Goal: Task Accomplishment & Management: Complete application form

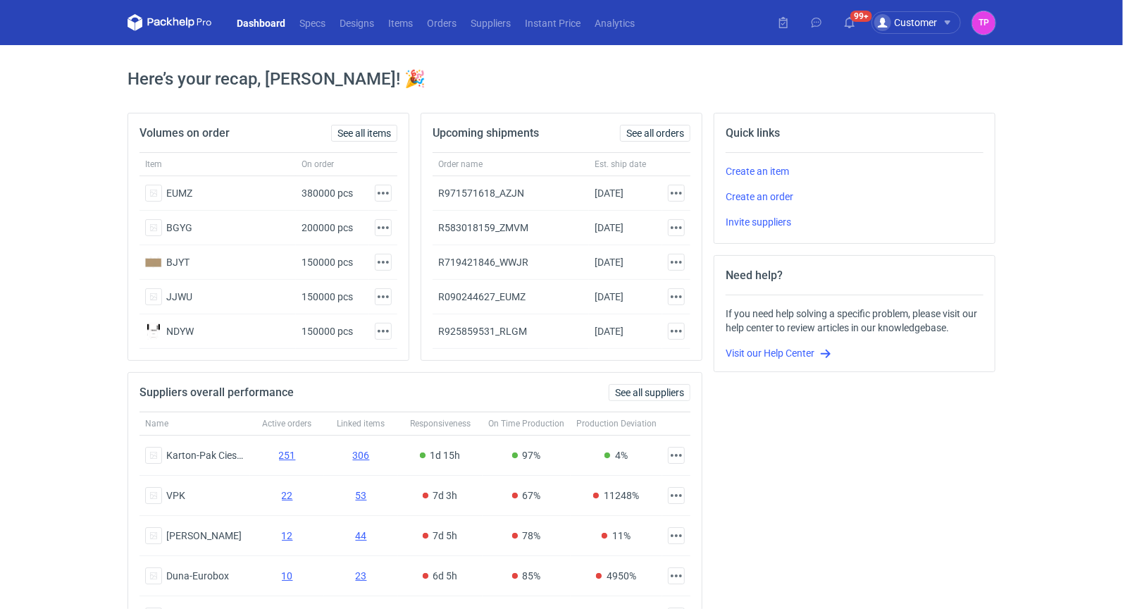
click at [429, 33] on nav "Dashboard Specs Designs Items Orders Suppliers Instant Price Analytics" at bounding box center [384, 22] width 514 height 45
click at [430, 31] on nav "Dashboard Specs Designs Items Orders Suppliers Instant Price Analytics" at bounding box center [384, 22] width 514 height 45
click at [430, 27] on link "Orders" at bounding box center [442, 22] width 44 height 17
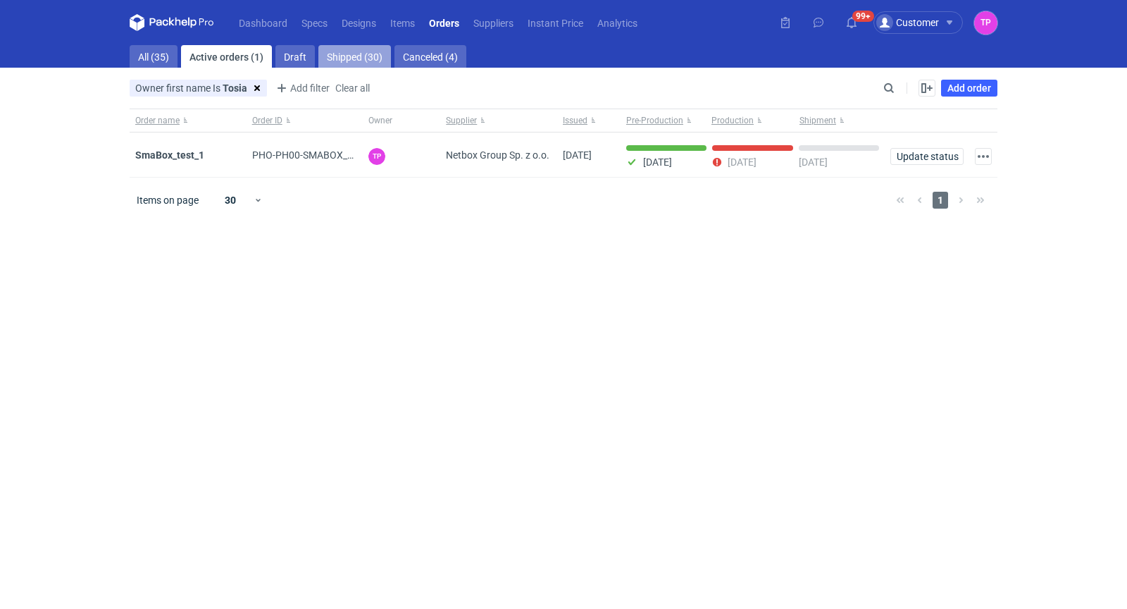
click at [337, 64] on link "Shipped (30)" at bounding box center [354, 56] width 73 height 23
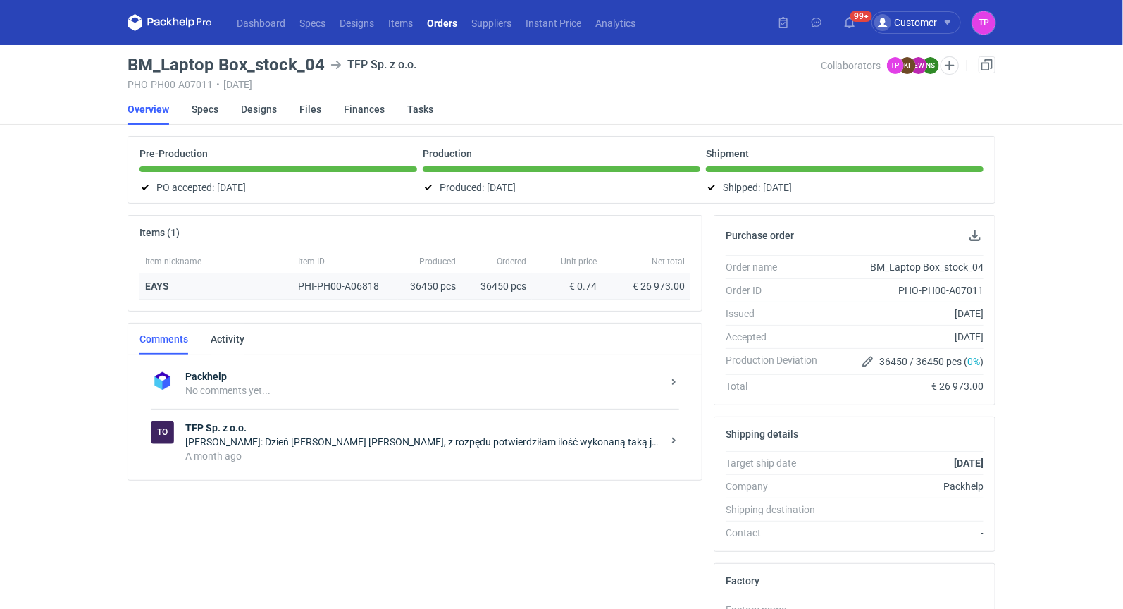
click at [487, 285] on div "36450 pcs" at bounding box center [496, 286] width 70 height 26
copy div "36450"
click at [197, 61] on h3 "BM_Laptop Box_stock_04" at bounding box center [225, 64] width 197 height 17
click at [197, 62] on h3 "BM_Laptop Box_stock_04" at bounding box center [225, 64] width 197 height 17
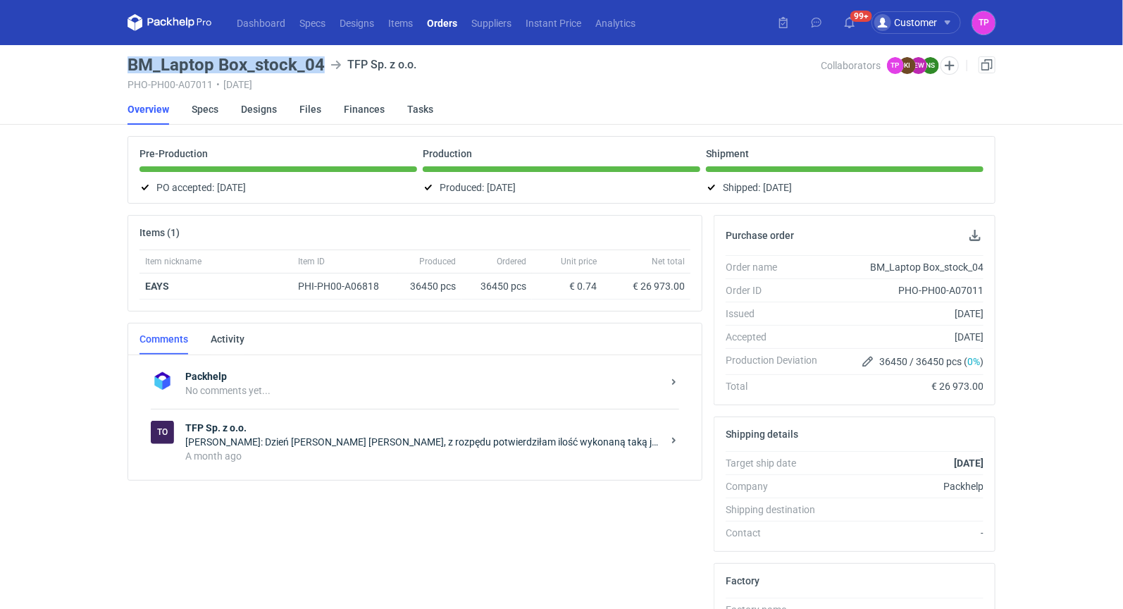
click at [197, 62] on h3 "BM_Laptop Box_stock_04" at bounding box center [225, 64] width 197 height 17
copy h3 "BM_Laptop Box_stock_04"
drag, startPoint x: 285, startPoint y: 60, endPoint x: 344, endPoint y: 46, distance: 60.0
click at [344, 46] on main "BM_Laptop Box_stock_04 TFP Sp. z o.o. PHO-PH00-A07011 • 17/07/2025 Collaborator…" at bounding box center [561, 476] width 879 height 863
click at [454, 21] on link "Orders" at bounding box center [442, 22] width 44 height 17
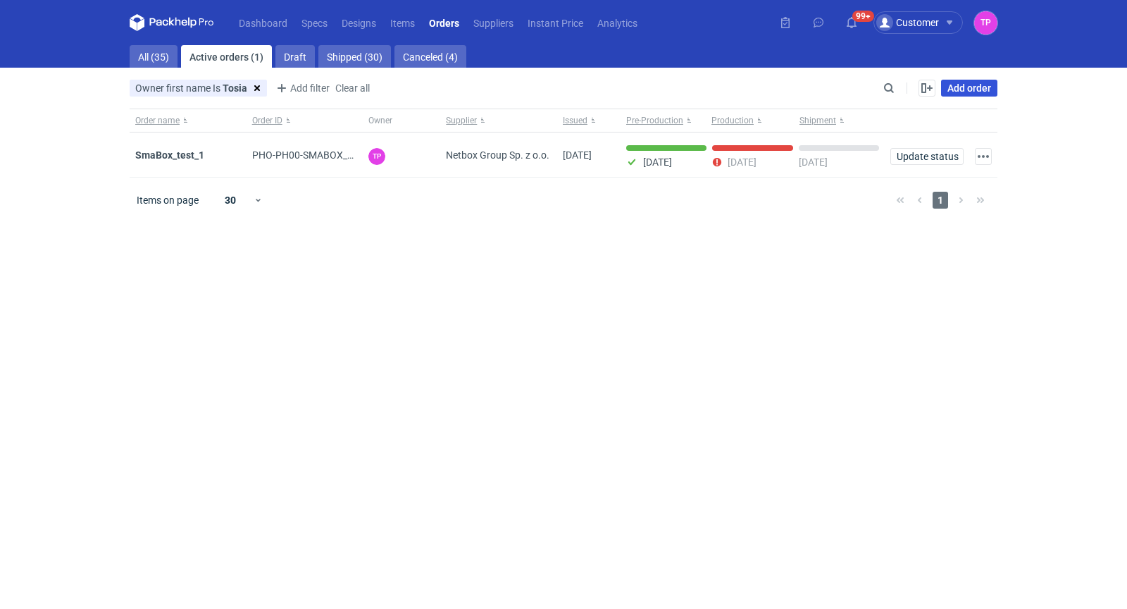
click at [983, 84] on link "Add order" at bounding box center [969, 88] width 56 height 17
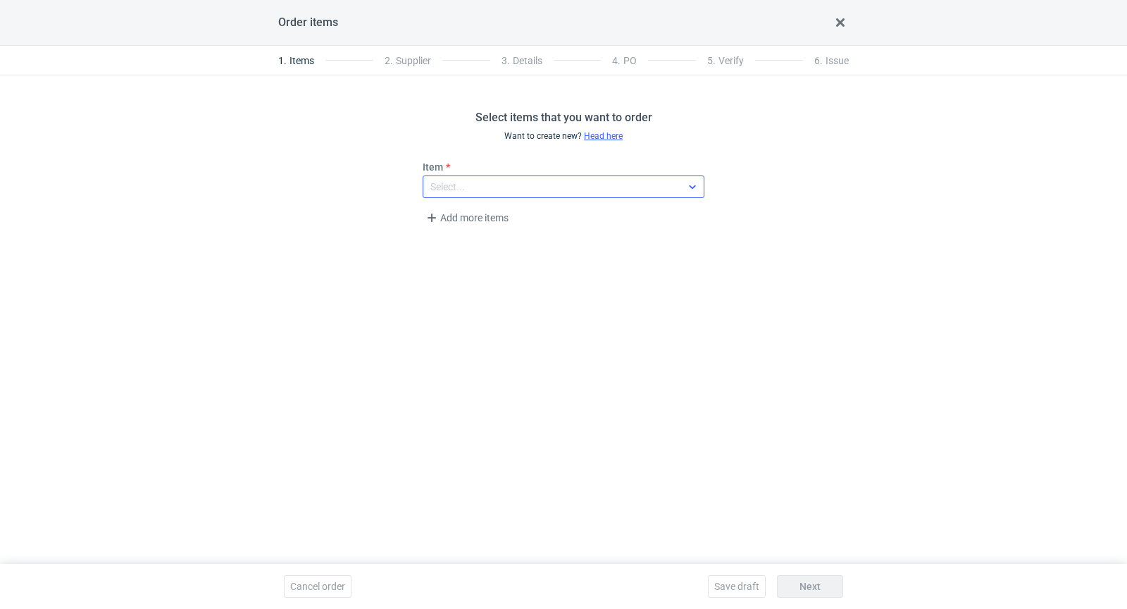
click at [568, 179] on div "Select..." at bounding box center [552, 187] width 258 height 20
type input "eays"
click at [544, 220] on em "(PHI-PH00-A06818)" at bounding box center [501, 218] width 88 height 11
click at [816, 586] on span "Next" at bounding box center [809, 586] width 21 height 10
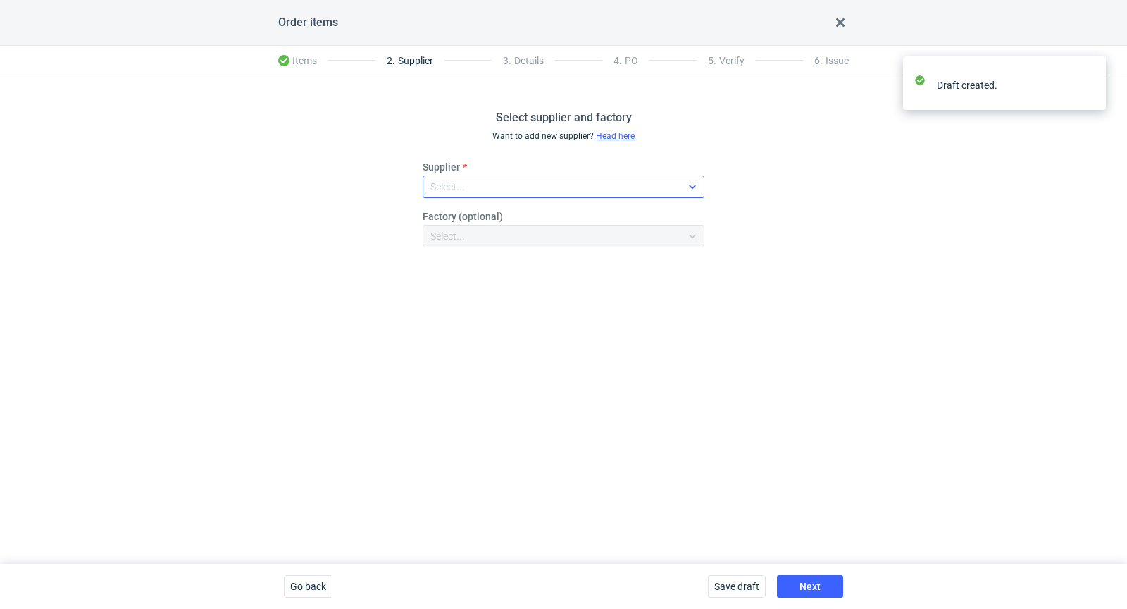
click at [600, 182] on div "Select..." at bounding box center [552, 187] width 258 height 20
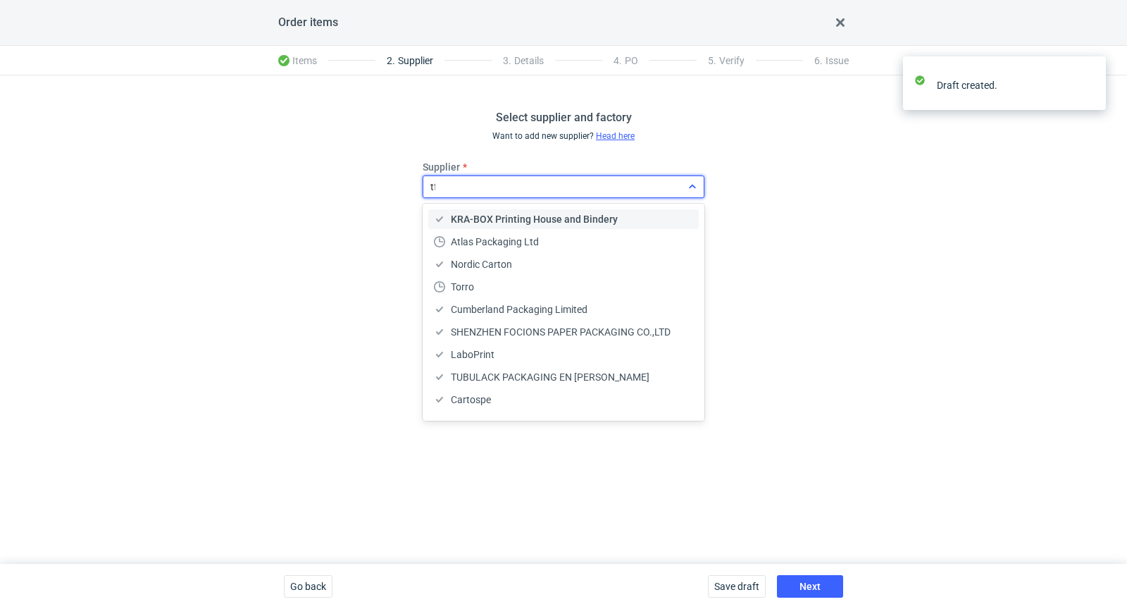
type input "tfp"
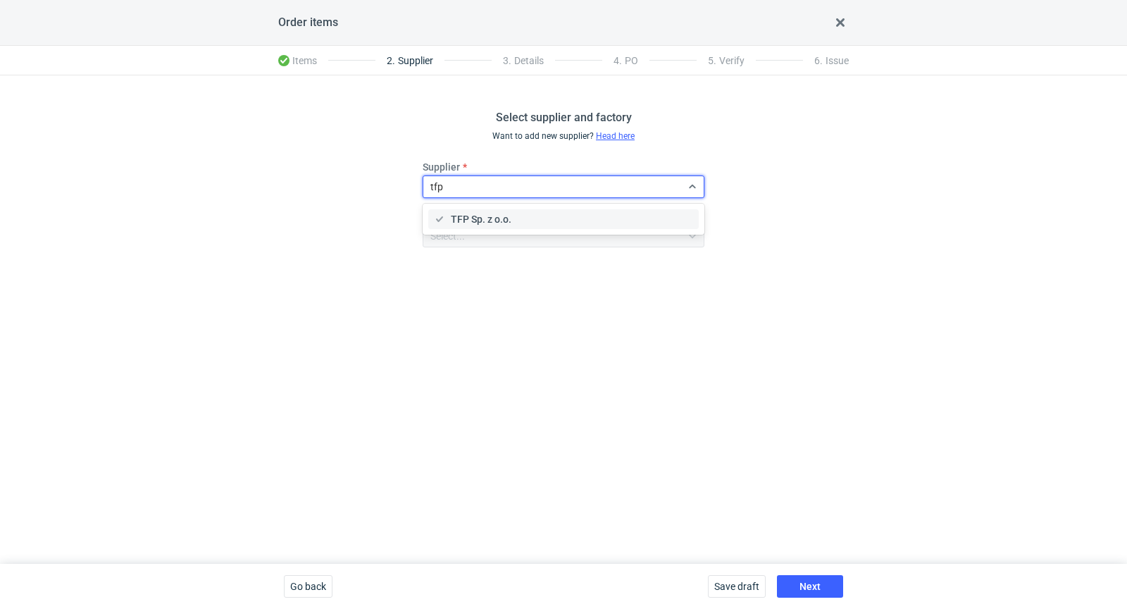
click at [534, 211] on div "TFP Sp. z o.o." at bounding box center [563, 219] width 270 height 20
click at [812, 587] on span "Next" at bounding box center [809, 586] width 21 height 10
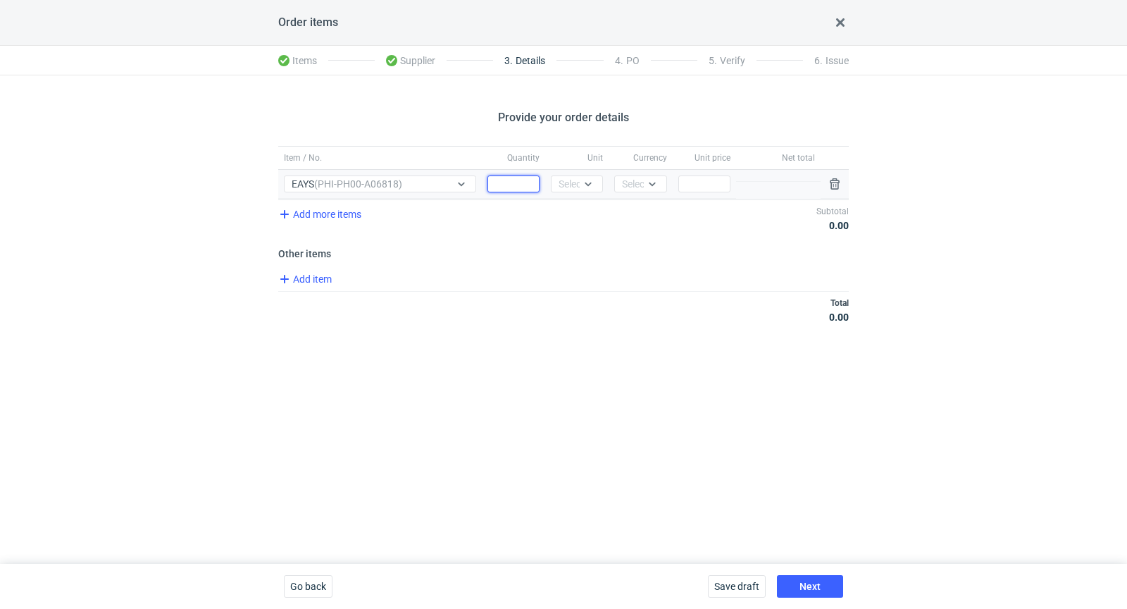
click at [523, 180] on input "Quantity" at bounding box center [513, 183] width 52 height 17
type input "36450"
click at [584, 176] on div at bounding box center [591, 183] width 23 height 15
click at [579, 211] on div "pcs" at bounding box center [577, 213] width 30 height 14
click at [625, 182] on div "Select..." at bounding box center [639, 184] width 35 height 14
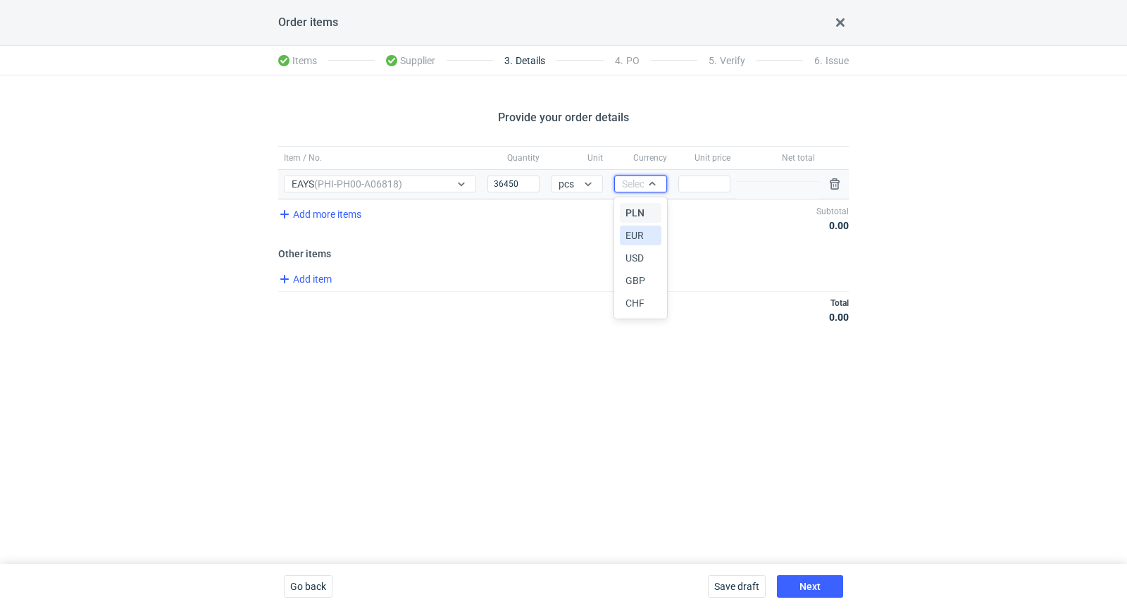
click at [637, 239] on span "EUR" at bounding box center [635, 235] width 18 height 14
click at [711, 186] on input "Price" at bounding box center [704, 183] width 52 height 17
type input "0"
type input "0.74"
click at [530, 180] on input "36450" at bounding box center [513, 183] width 52 height 17
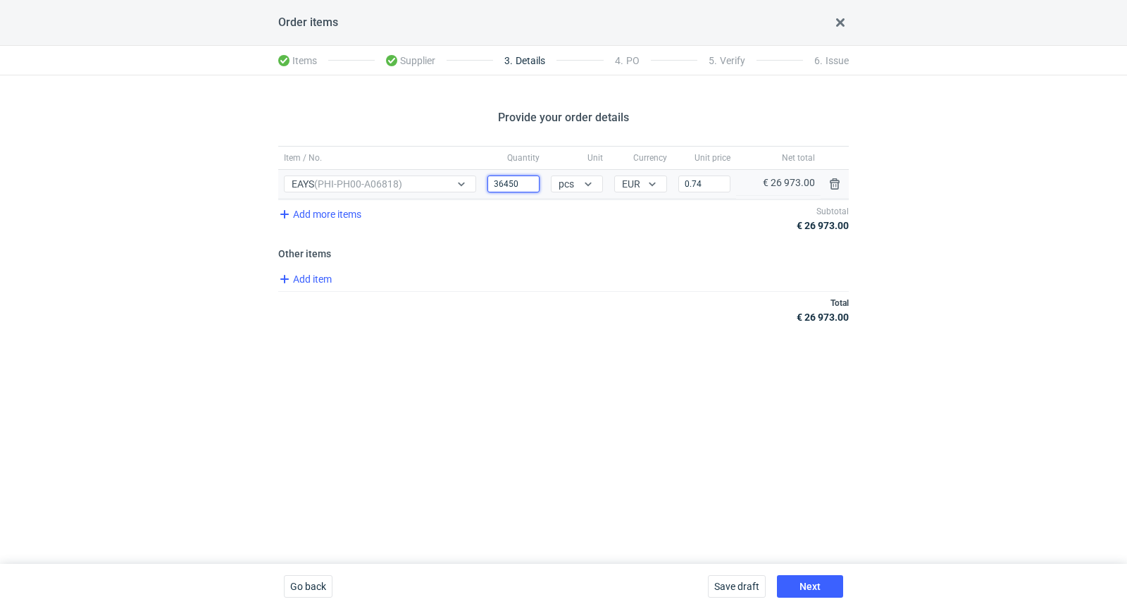
click at [530, 180] on input "36450" at bounding box center [513, 183] width 52 height 17
click at [526, 180] on input "36450" at bounding box center [513, 183] width 52 height 17
click at [810, 589] on span "Next" at bounding box center [809, 586] width 21 height 10
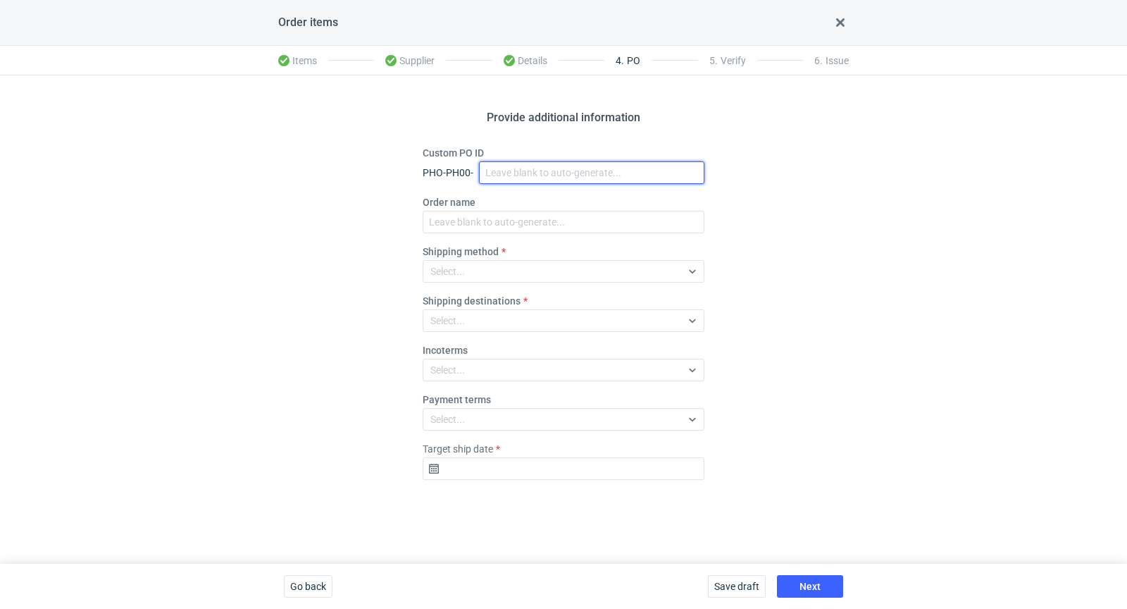
click at [545, 168] on input "Custom PO ID" at bounding box center [591, 172] width 225 height 23
paste input "BM_Laptop Box_stock_04"
type input "BM_Laptop Box_stock_05"
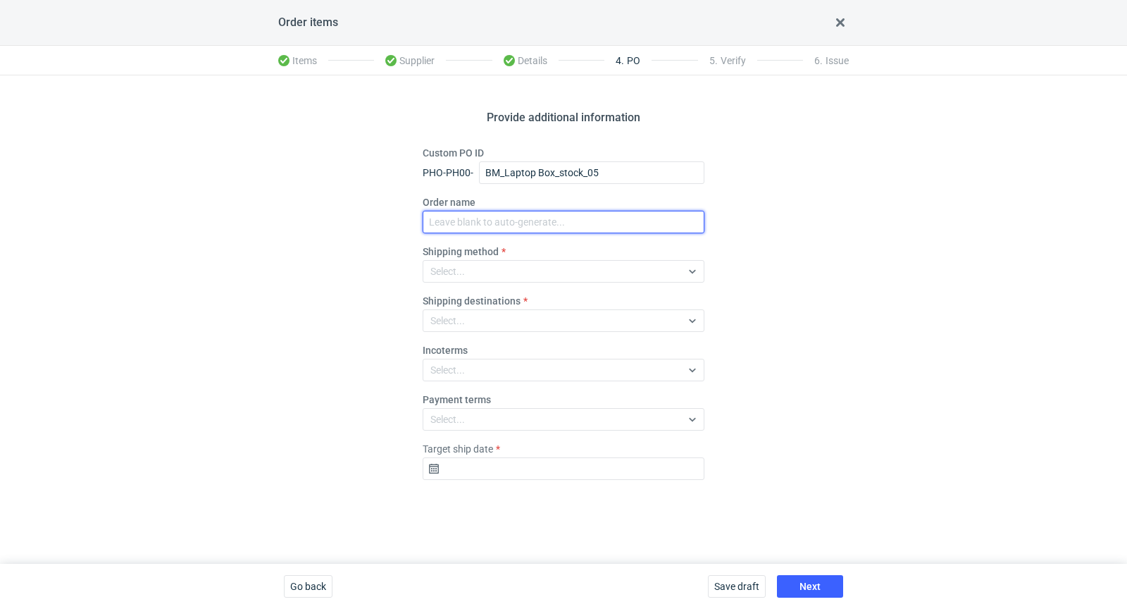
click at [484, 228] on input "Order name" at bounding box center [564, 222] width 282 height 23
paste input "BM_Laptop Box_stock_05"
type input "BM_Laptop Box_stock_05"
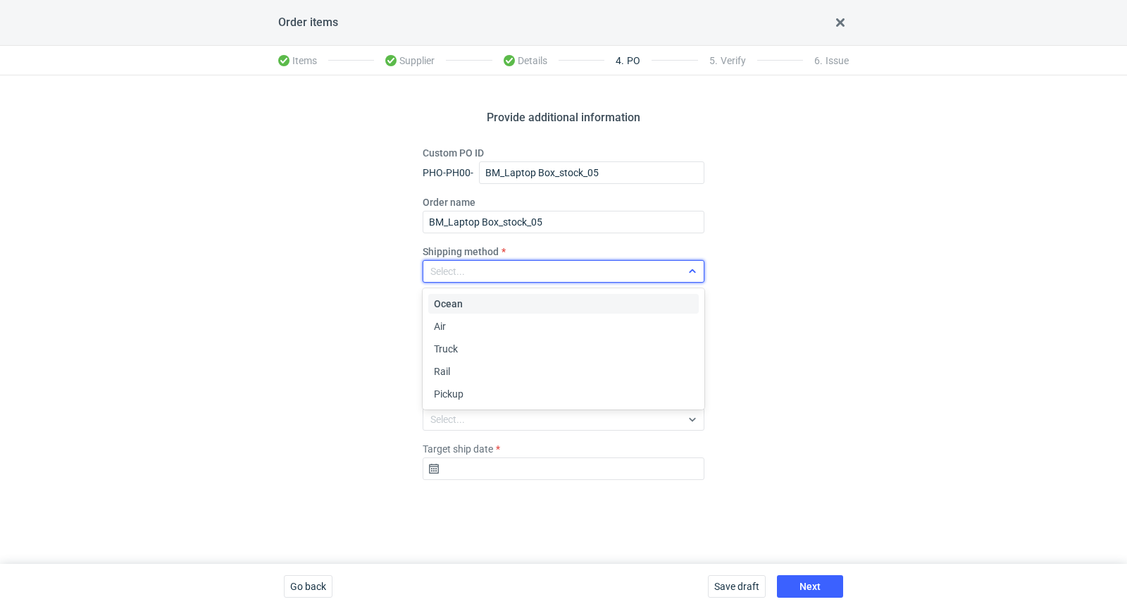
click at [507, 273] on div "Select..." at bounding box center [552, 271] width 258 height 20
click at [455, 390] on span "Pickup" at bounding box center [449, 394] width 30 height 14
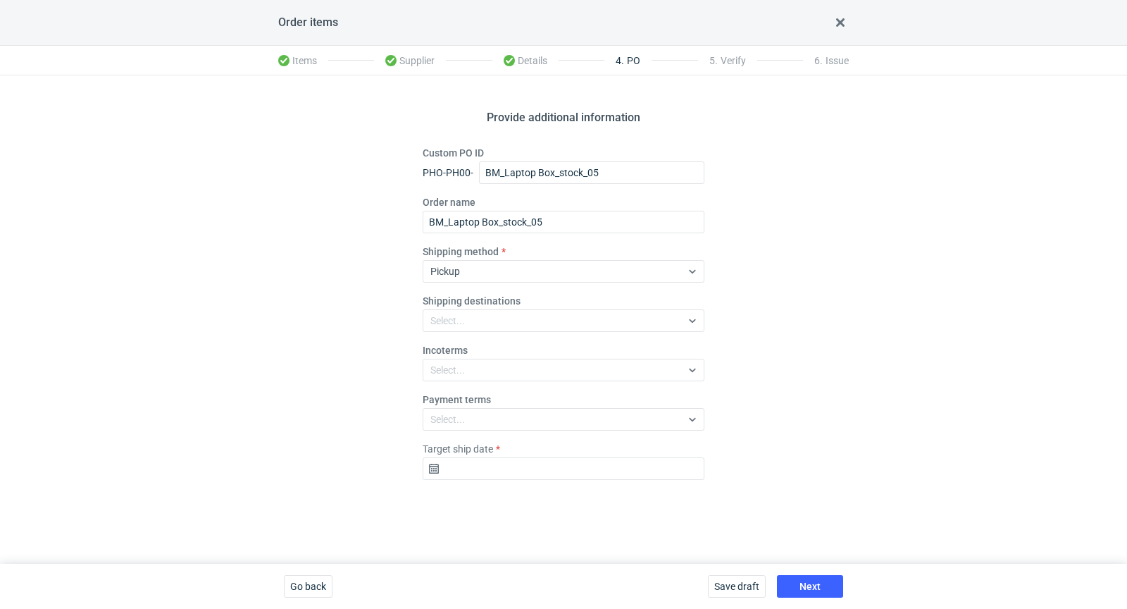
click at [458, 332] on fieldset "Custom PO ID PHO-PH00- BM_Laptop Box_stock_05 Order name BM_Laptop Box_stock_05…" at bounding box center [564, 318] width 282 height 345
click at [458, 323] on div "Select..." at bounding box center [447, 320] width 35 height 14
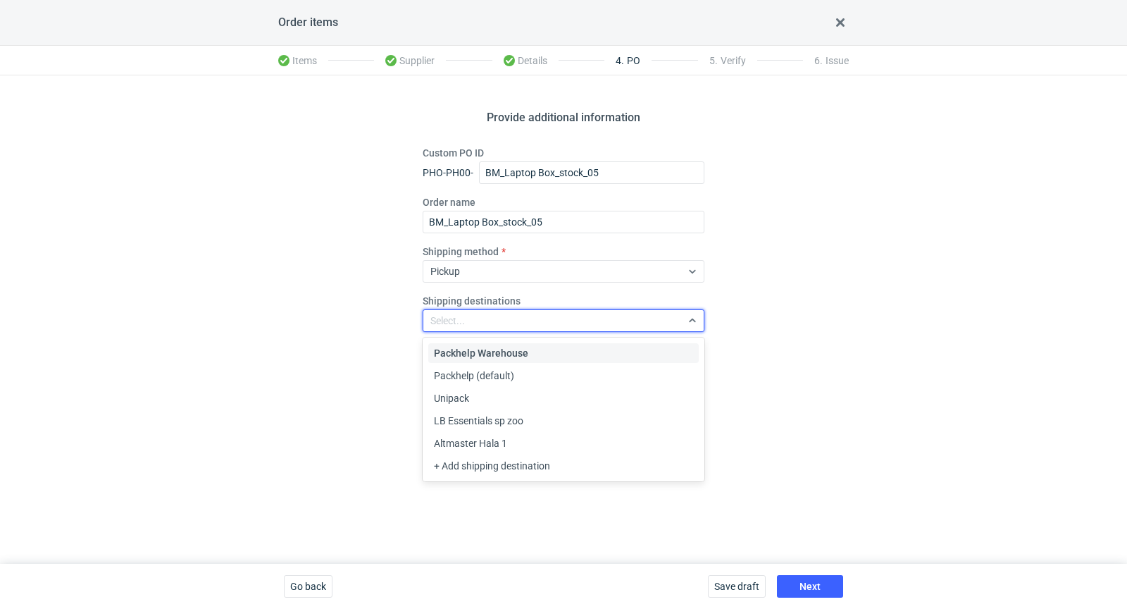
click at [468, 351] on span "Packhelp Warehouse" at bounding box center [481, 353] width 94 height 14
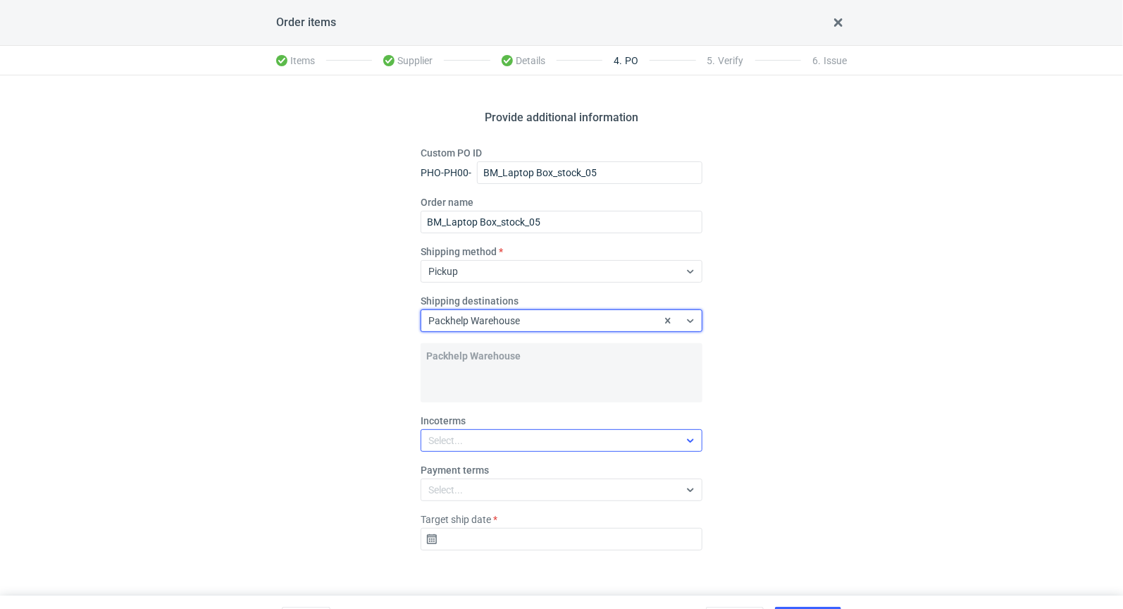
click at [471, 362] on h4 "Packhelp Warehouse" at bounding box center [561, 356] width 270 height 14
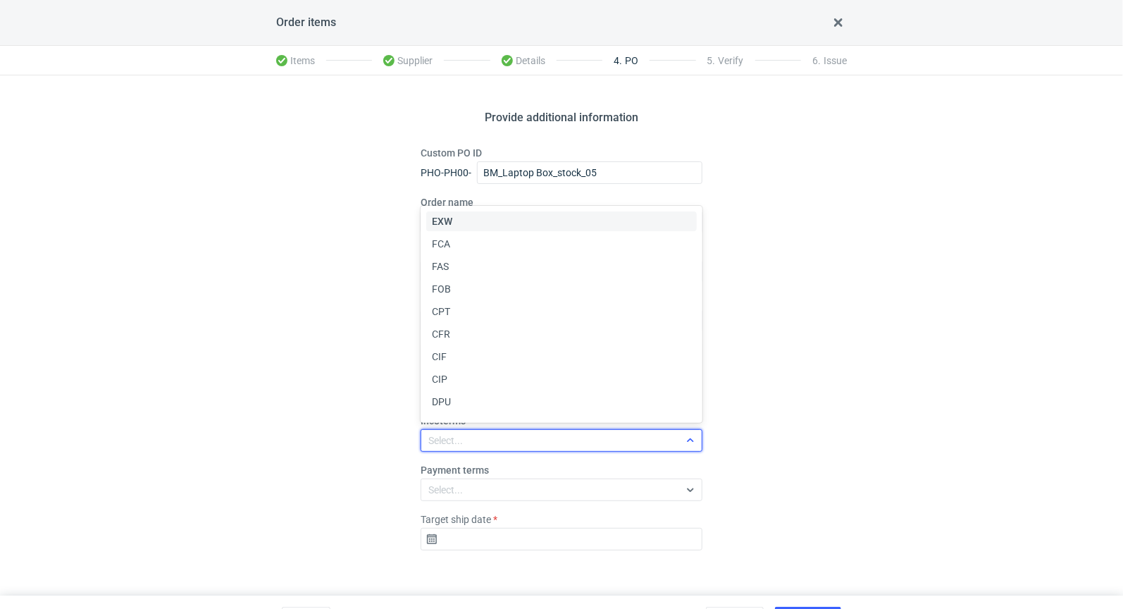
click at [472, 445] on div "Select..." at bounding box center [550, 440] width 258 height 20
click at [456, 220] on div "EXW" at bounding box center [561, 221] width 259 height 14
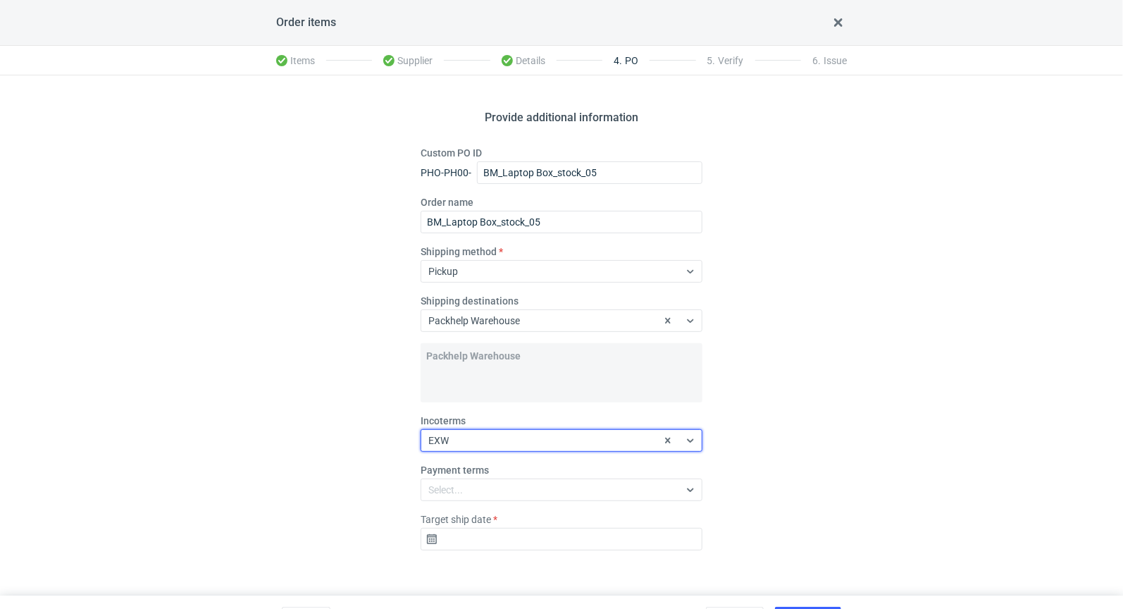
scroll to position [30, 0]
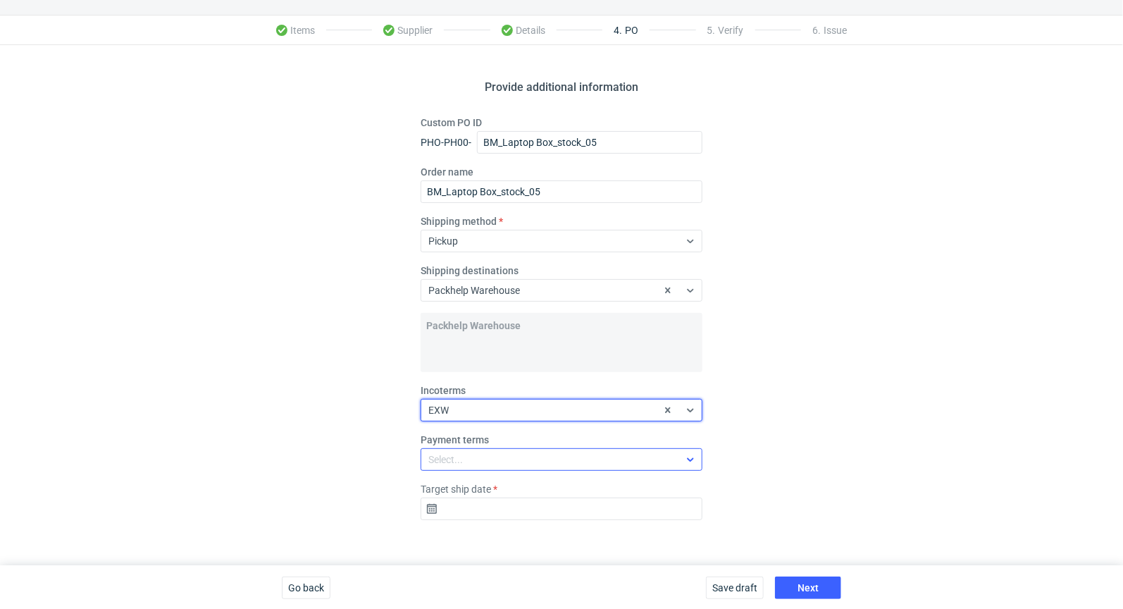
click at [491, 449] on div "Select..." at bounding box center [550, 459] width 258 height 20
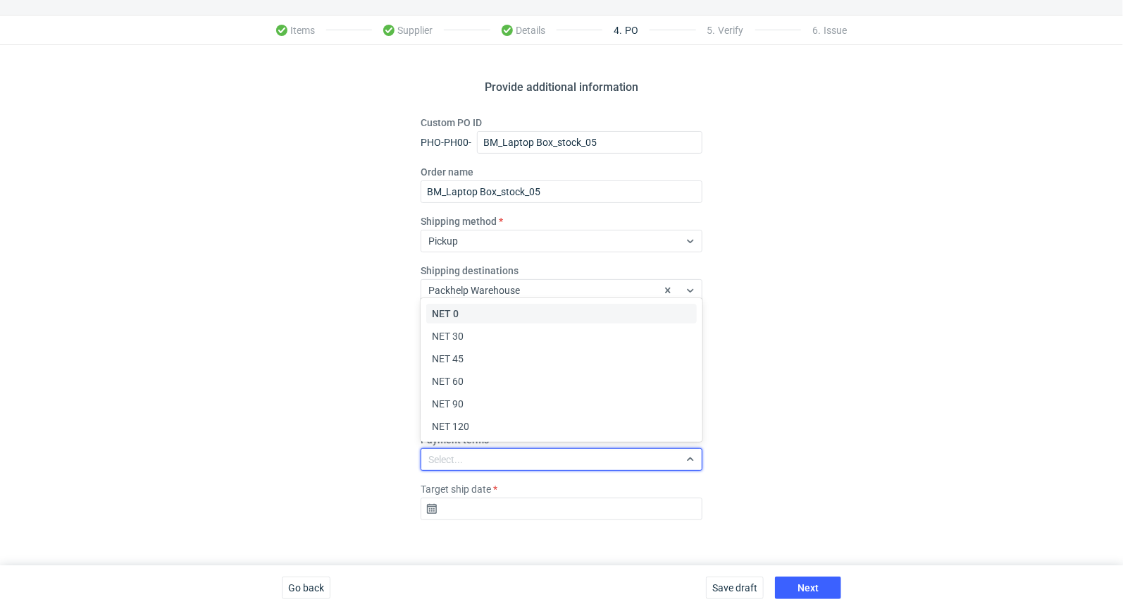
click at [361, 399] on div "Provide additional information Custom PO ID PHO-PH00- BM_Laptop Box_stock_05 Or…" at bounding box center [561, 305] width 1123 height 520
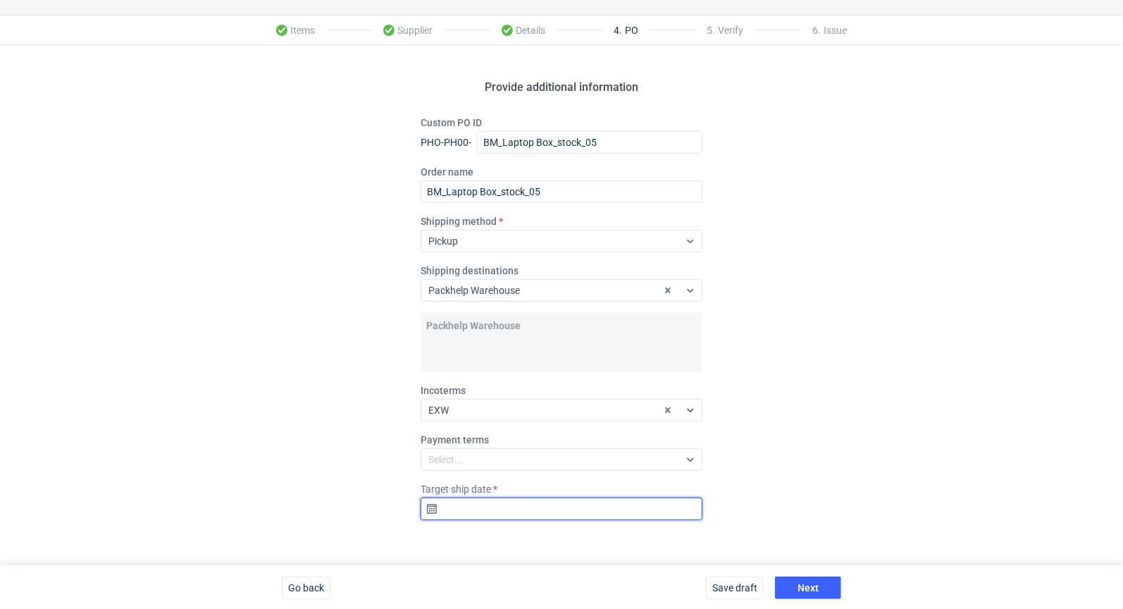
click at [474, 500] on input "Target ship date" at bounding box center [562, 508] width 282 height 23
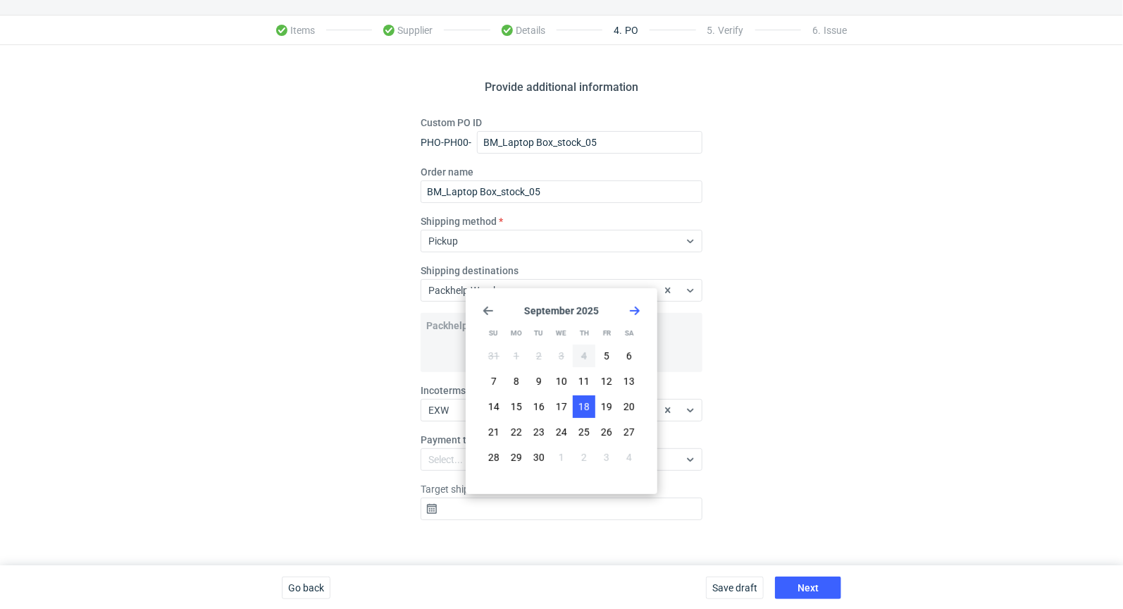
click at [585, 406] on span "18" at bounding box center [583, 406] width 11 height 14
type input "[DATE]"
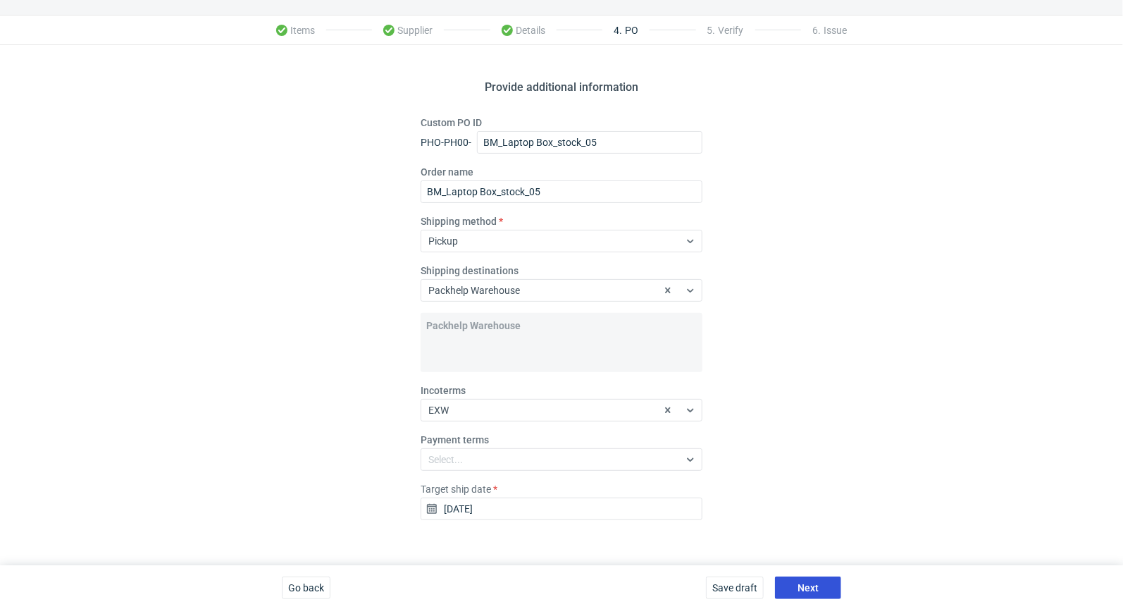
click at [816, 586] on span "Next" at bounding box center [807, 588] width 21 height 10
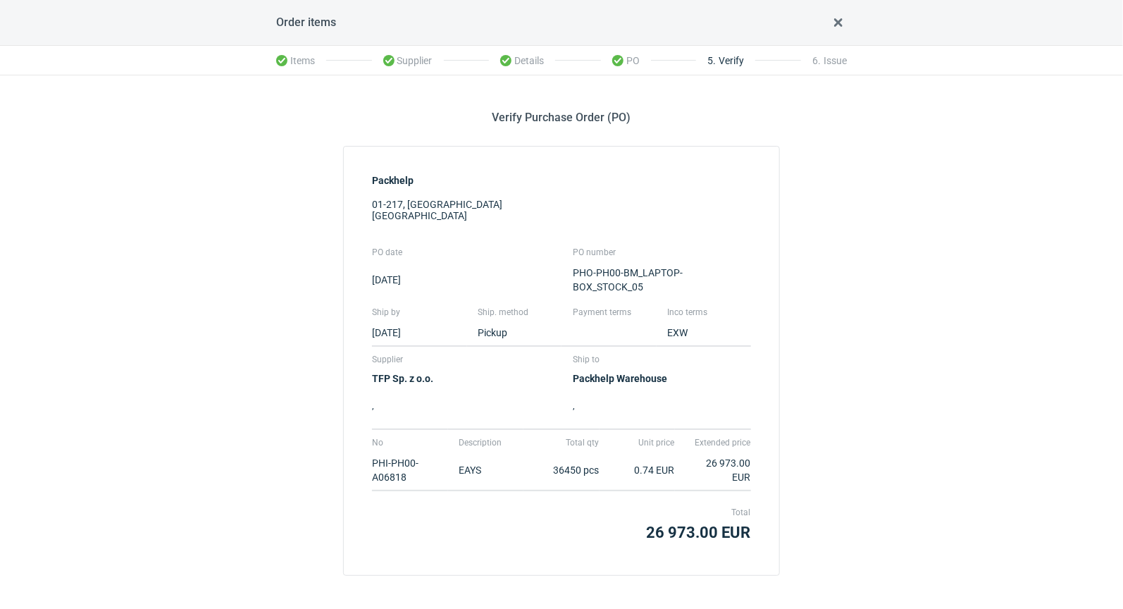
scroll to position [61, 0]
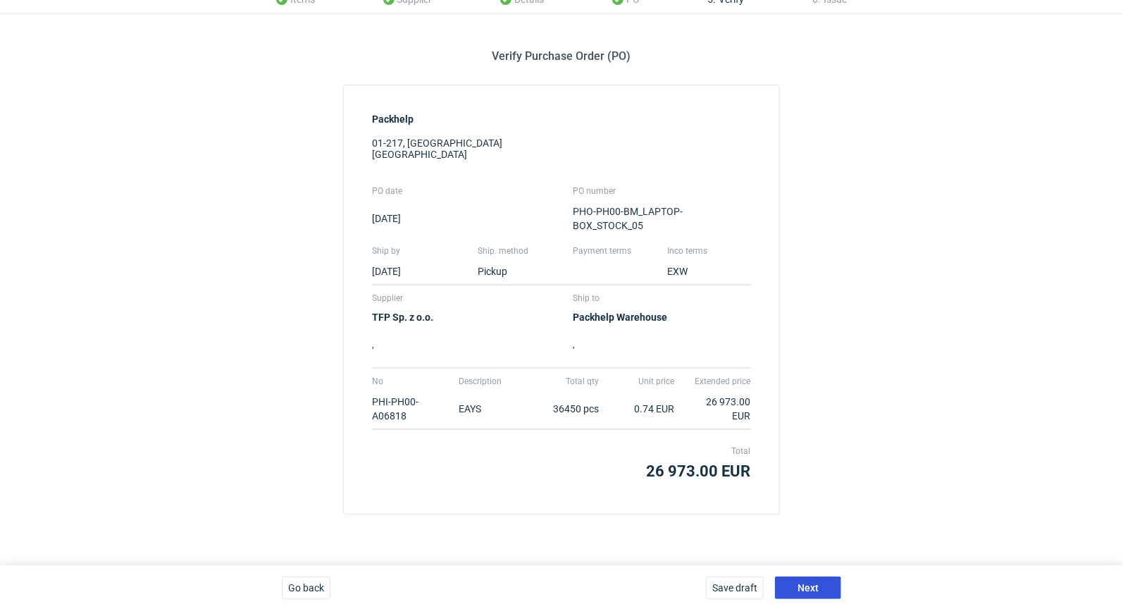
click at [818, 585] on span "Next" at bounding box center [807, 588] width 21 height 10
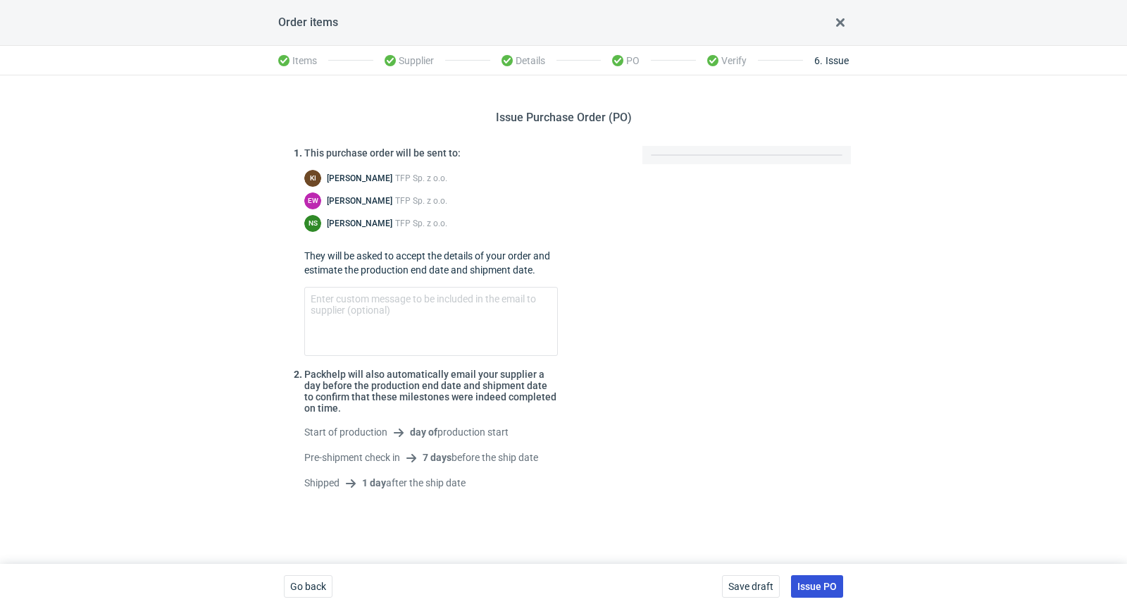
click at [818, 585] on span "Issue PO" at bounding box center [816, 586] width 39 height 10
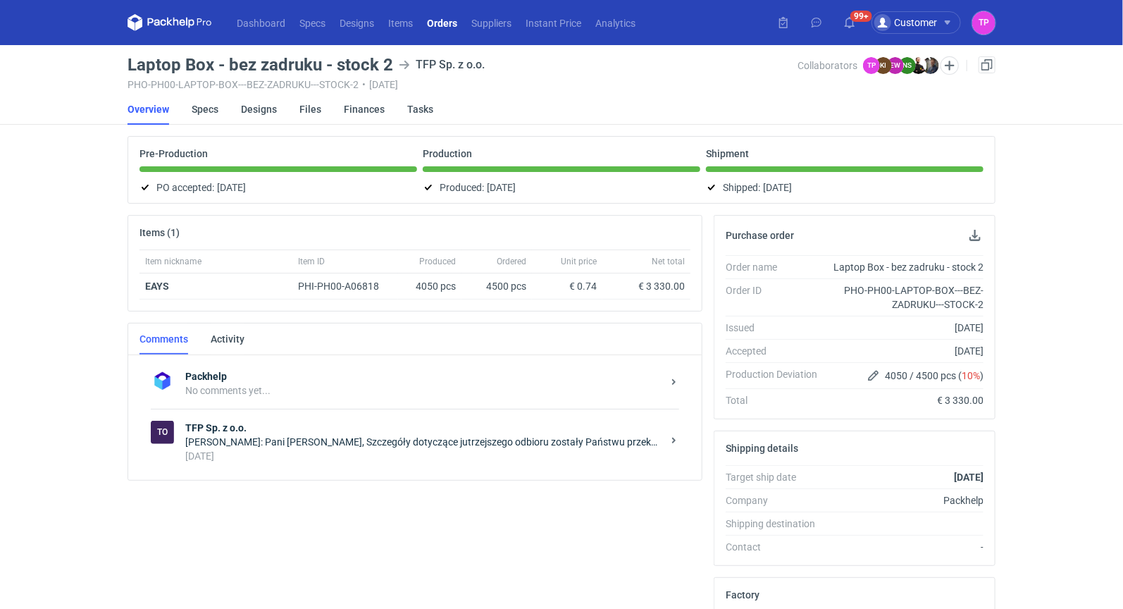
click at [331, 64] on h3 "Laptop Box - bez zadruku - stock 2" at bounding box center [260, 64] width 266 height 17
drag, startPoint x: 392, startPoint y: 68, endPoint x: 117, endPoint y: 64, distance: 274.7
click at [117, 64] on div "Dashboard Specs Designs Items Orders Suppliers Instant Price Analytics 99+ Cust…" at bounding box center [561, 304] width 1123 height 609
copy h3 "Laptop Box - bez zadruku - stock 2"
click at [117, 64] on div "Dashboard Specs Designs Items Orders Suppliers Instant Price Analytics 99+ Cust…" at bounding box center [561, 304] width 1123 height 609
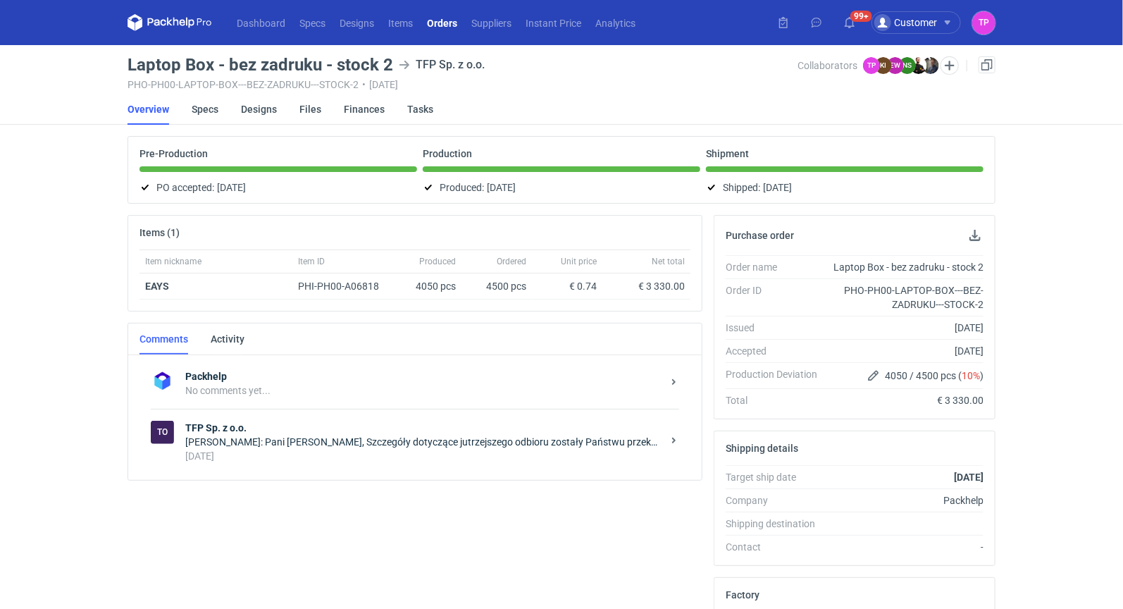
click at [454, 25] on link "Orders" at bounding box center [442, 22] width 44 height 17
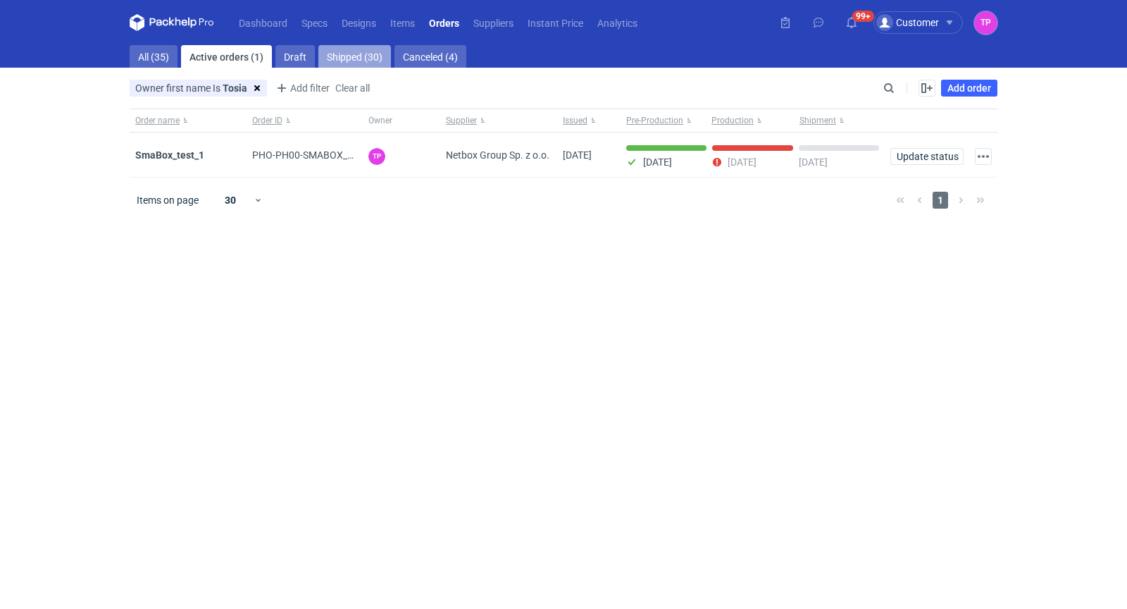
click at [350, 61] on link "Shipped (30)" at bounding box center [354, 56] width 73 height 23
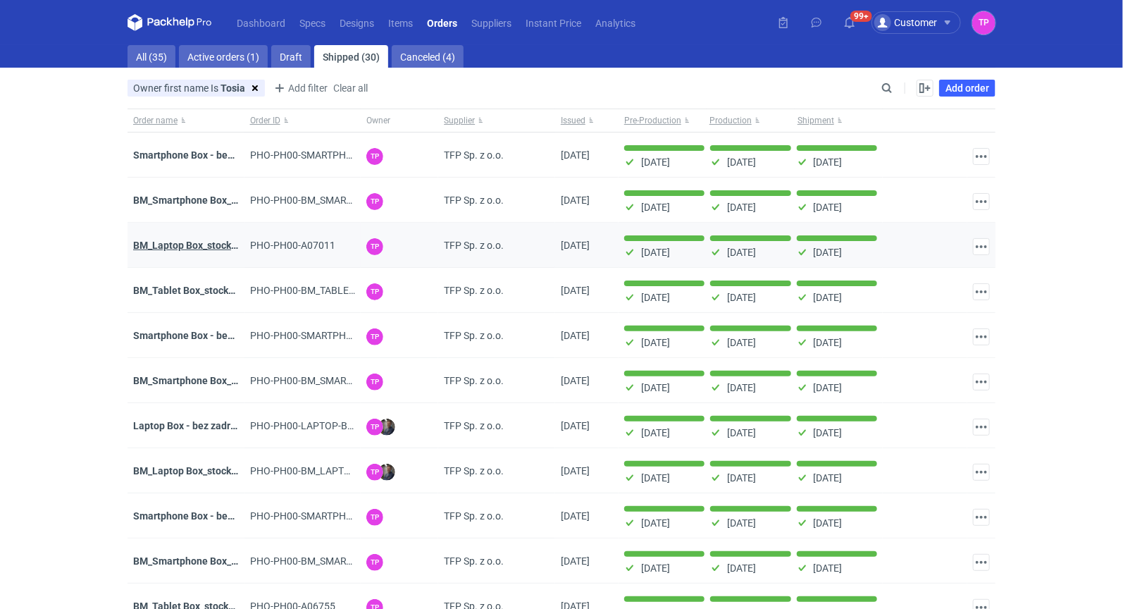
click at [173, 245] on strong "BM_Laptop Box_stock_04" at bounding box center [189, 244] width 113 height 11
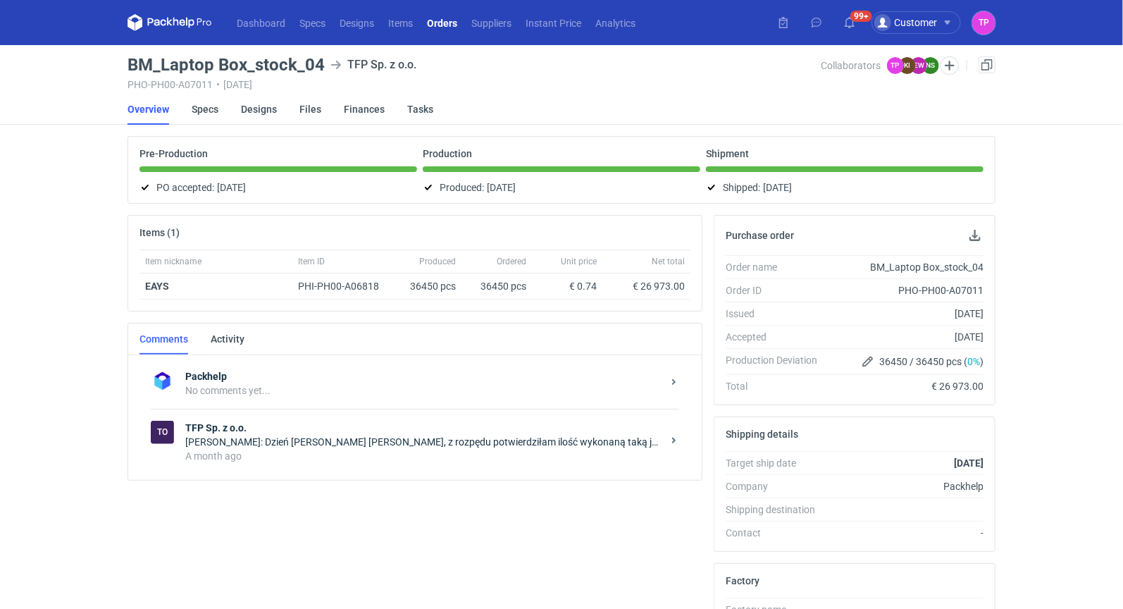
click at [265, 57] on h3 "BM_Laptop Box_stock_04" at bounding box center [225, 64] width 197 height 17
copy h3 "BM_Laptop Box_stock_04"
click at [430, 28] on link "Orders" at bounding box center [442, 22] width 44 height 17
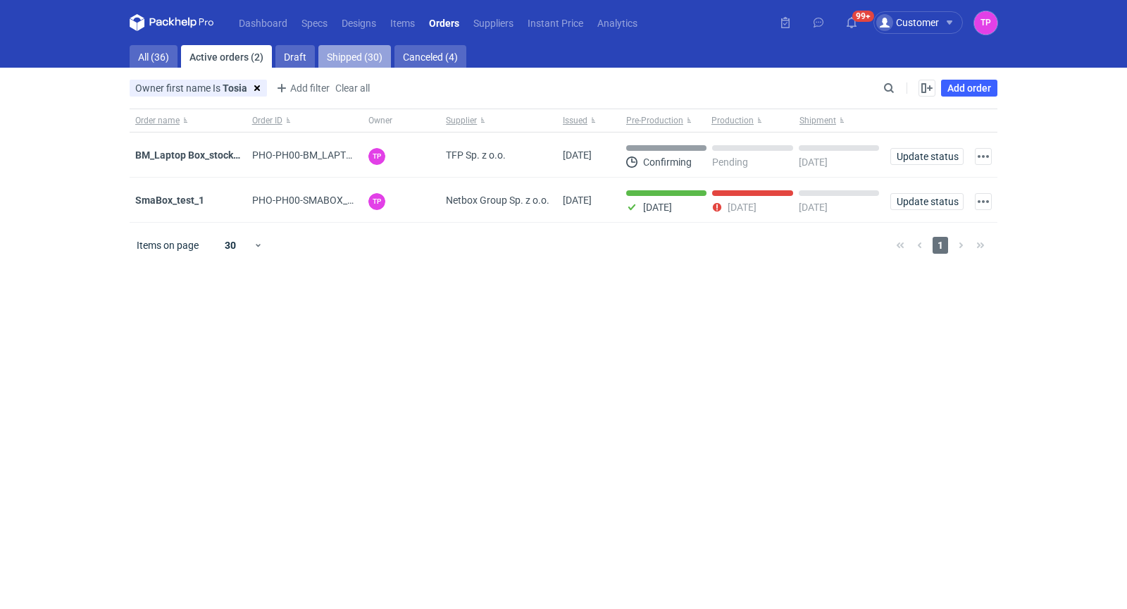
click at [339, 58] on link "Shipped (30)" at bounding box center [354, 56] width 73 height 23
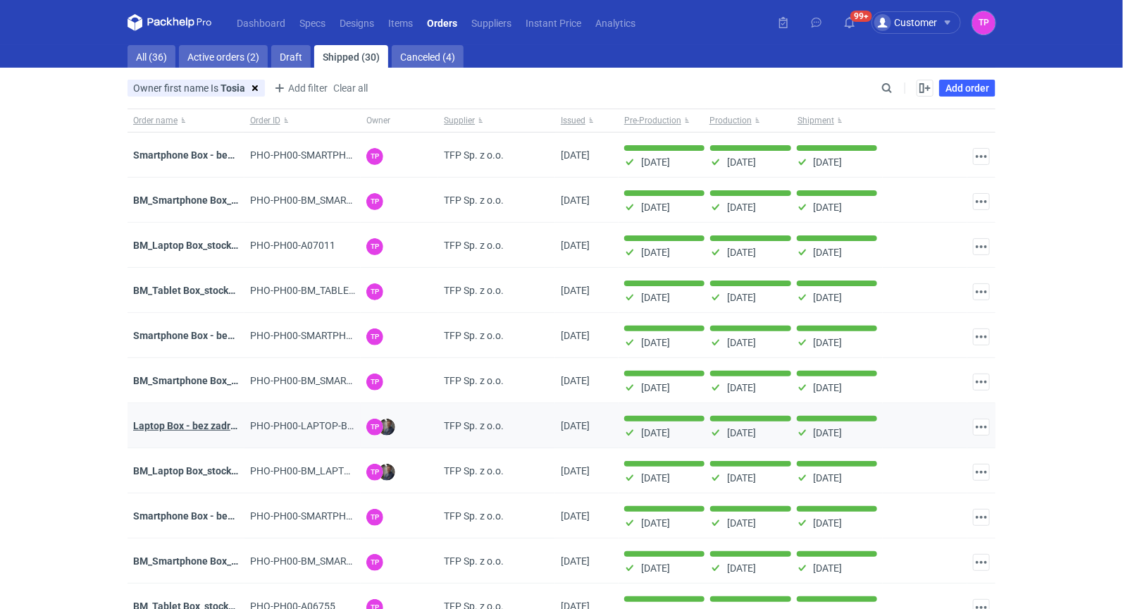
click at [175, 421] on strong "Laptop Box - bez zadruku - stock 2" at bounding box center [210, 425] width 154 height 11
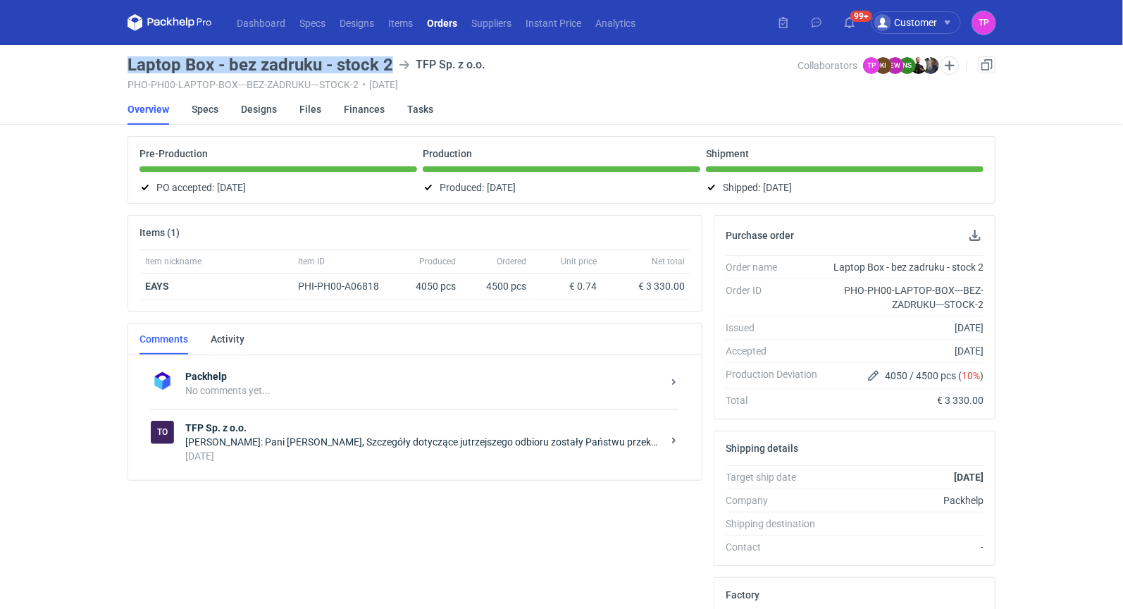
drag, startPoint x: 390, startPoint y: 63, endPoint x: 117, endPoint y: 69, distance: 272.7
click at [117, 69] on div "Dashboard Specs Designs Items Orders Suppliers Instant Price Analytics 99+ Cust…" at bounding box center [561, 304] width 1123 height 609
copy h3 "Laptop Box - bez zadruku - stock 2"
click at [439, 24] on link "Orders" at bounding box center [442, 22] width 44 height 17
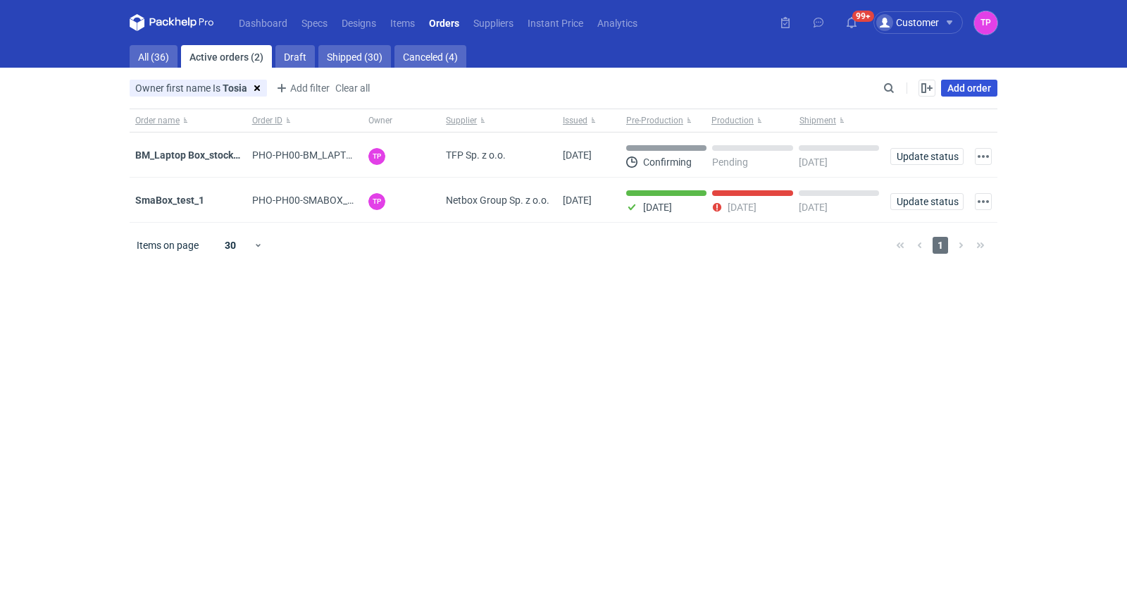
click at [961, 88] on link "Add order" at bounding box center [969, 88] width 56 height 17
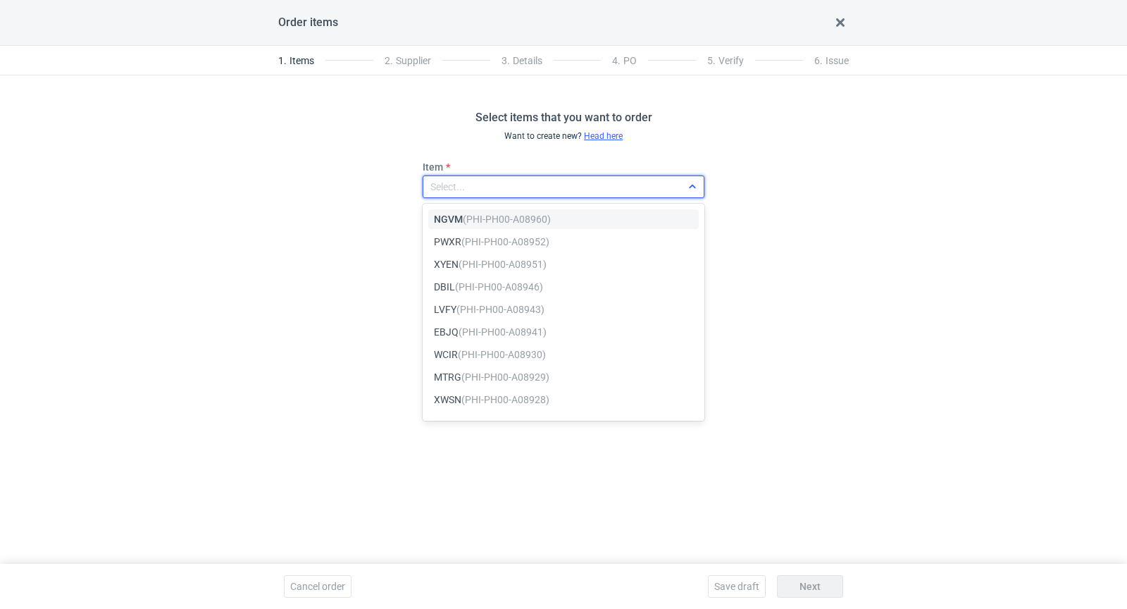
click at [445, 181] on div "Select..." at bounding box center [447, 187] width 35 height 14
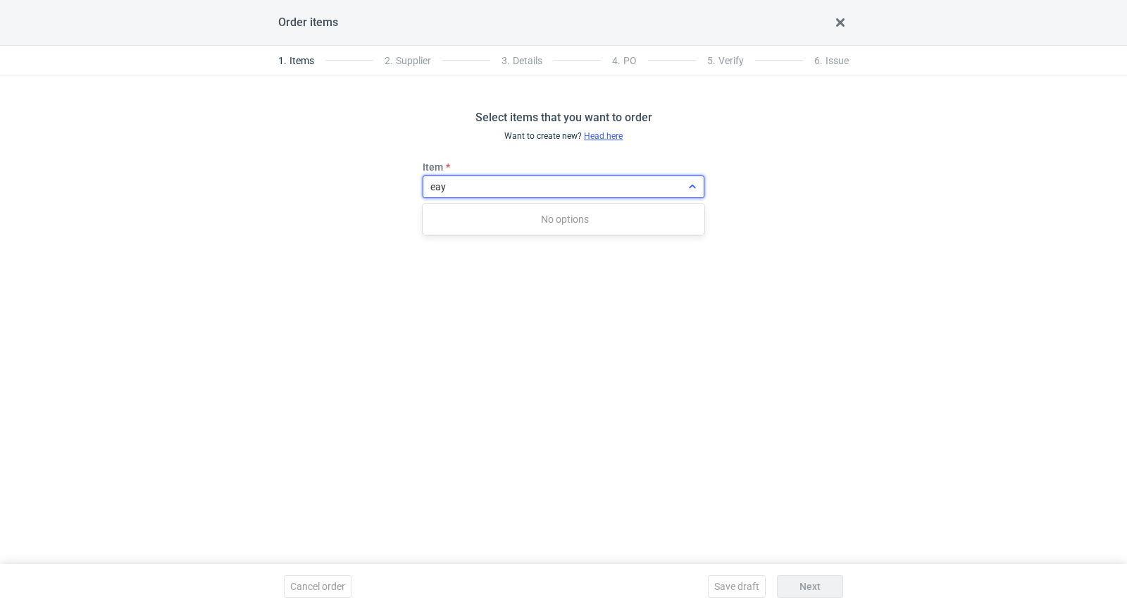
type input "eays"
click at [499, 219] on em "(PHI-PH00-A06818)" at bounding box center [501, 218] width 88 height 11
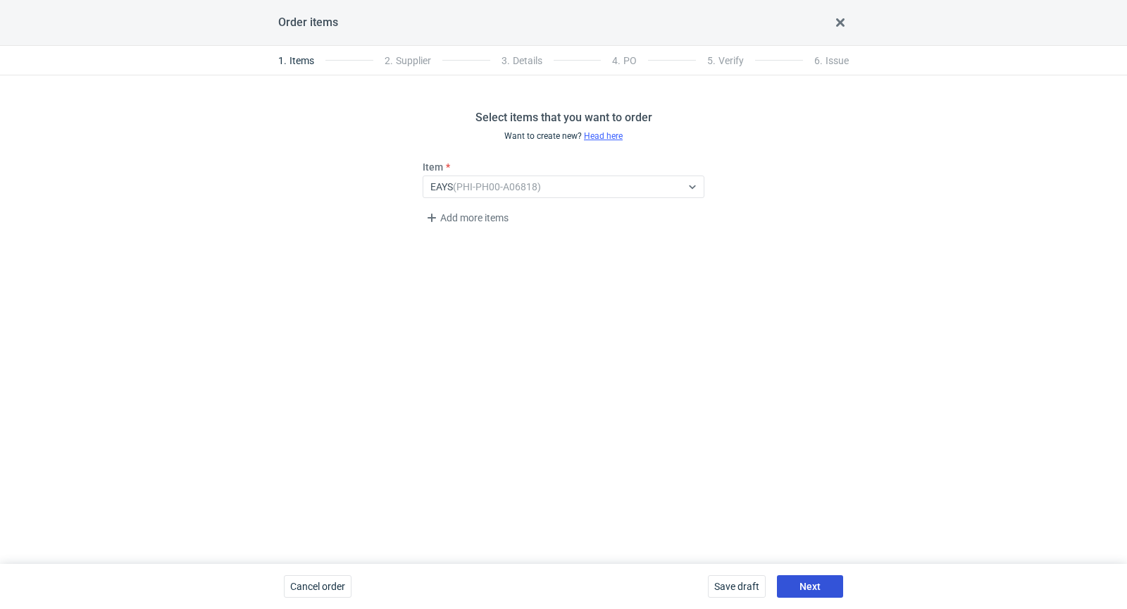
click at [810, 592] on button "Next" at bounding box center [810, 586] width 66 height 23
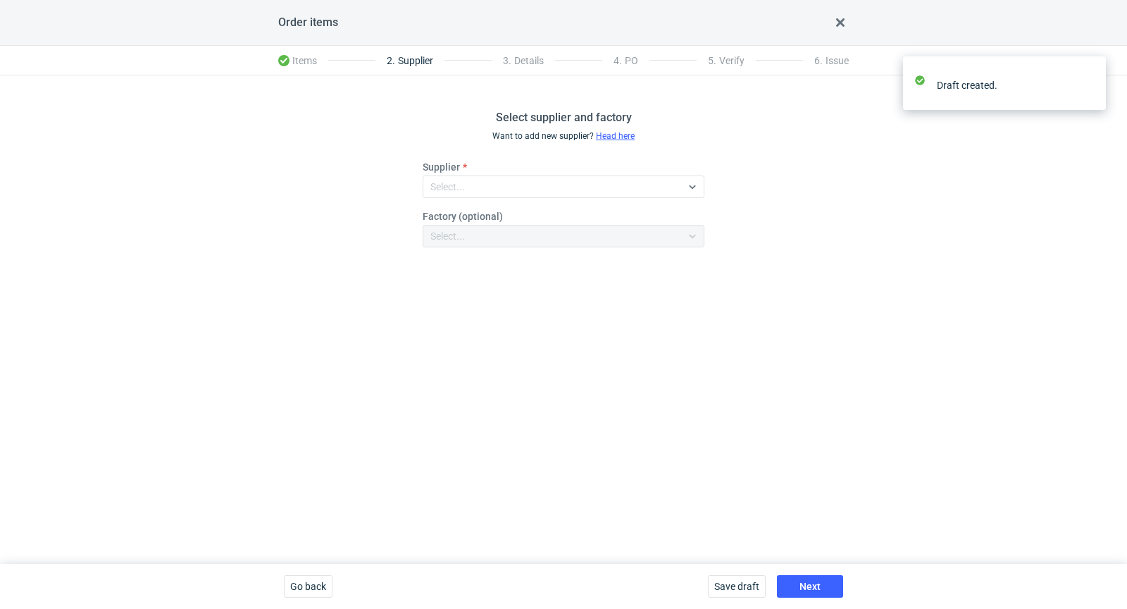
click at [537, 170] on div "Supplier Select..." at bounding box center [564, 179] width 282 height 38
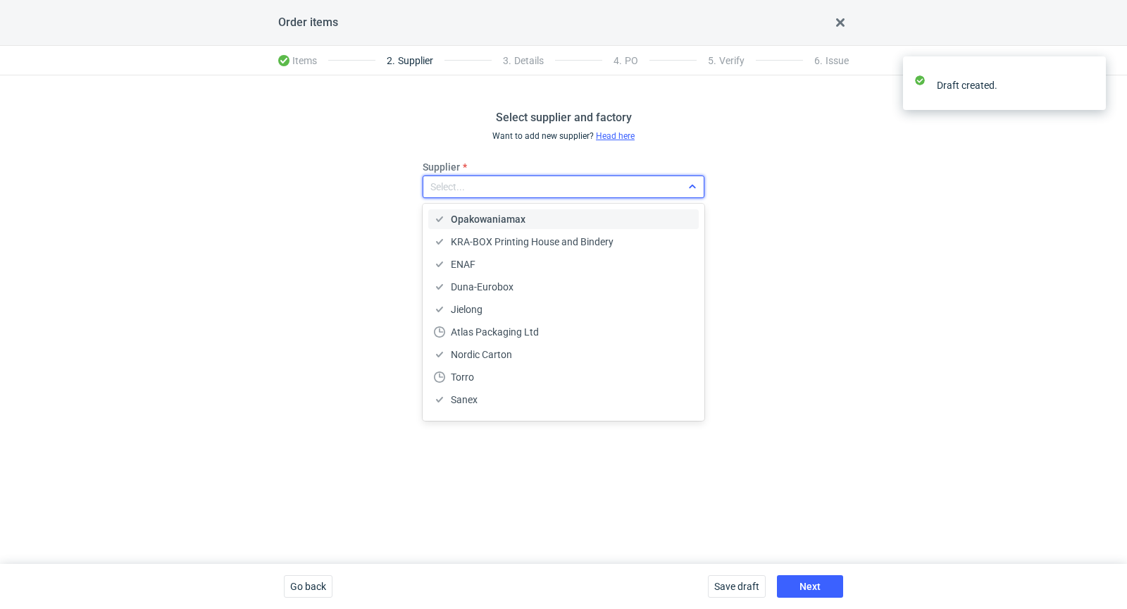
click at [537, 182] on div "Select..." at bounding box center [552, 187] width 258 height 20
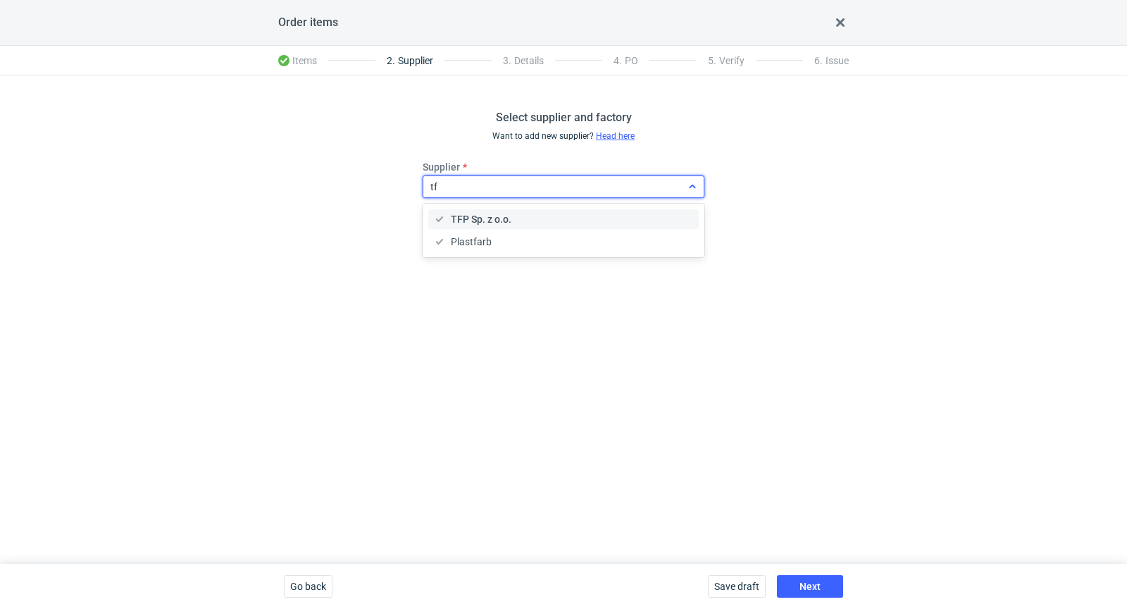
type input "tfp"
click at [530, 220] on div "TFP Sp. z o.o." at bounding box center [563, 219] width 259 height 14
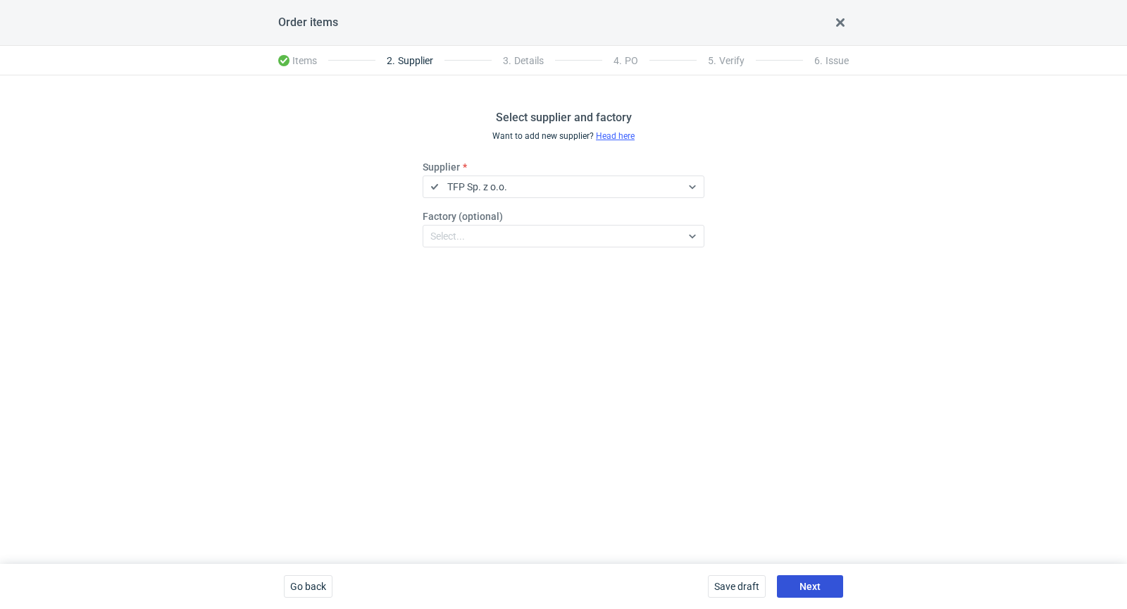
click at [802, 590] on span "Next" at bounding box center [809, 586] width 21 height 10
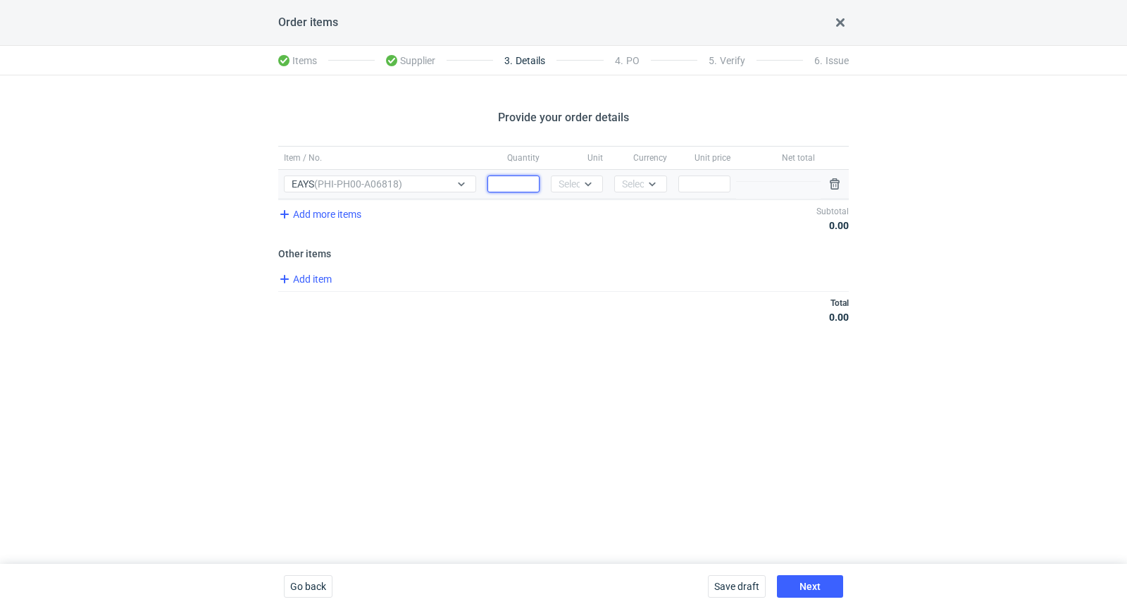
click at [507, 185] on input "Quantity" at bounding box center [513, 183] width 52 height 17
type input "4500"
click at [572, 183] on div "Select..." at bounding box center [576, 184] width 35 height 14
click at [574, 211] on span "pcs" at bounding box center [569, 213] width 15 height 14
click at [642, 175] on div "Select..." at bounding box center [640, 183] width 52 height 17
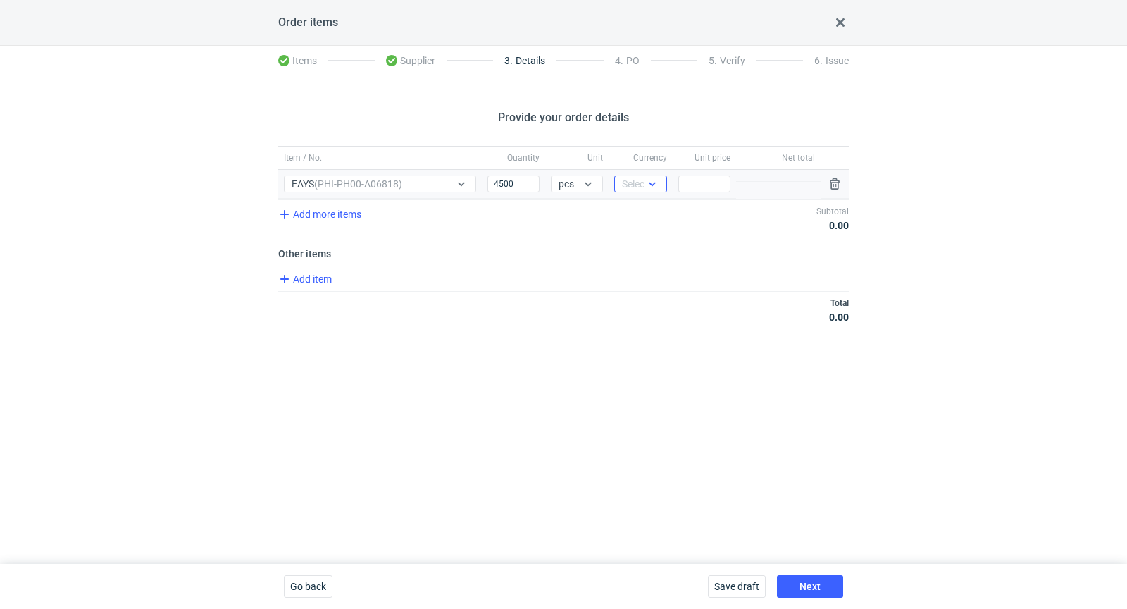
click at [641, 180] on div "Select..." at bounding box center [639, 184] width 35 height 14
click at [641, 232] on span "EUR" at bounding box center [635, 235] width 18 height 14
click at [707, 182] on input "Price" at bounding box center [704, 183] width 52 height 17
type input "0"
type input "0.74"
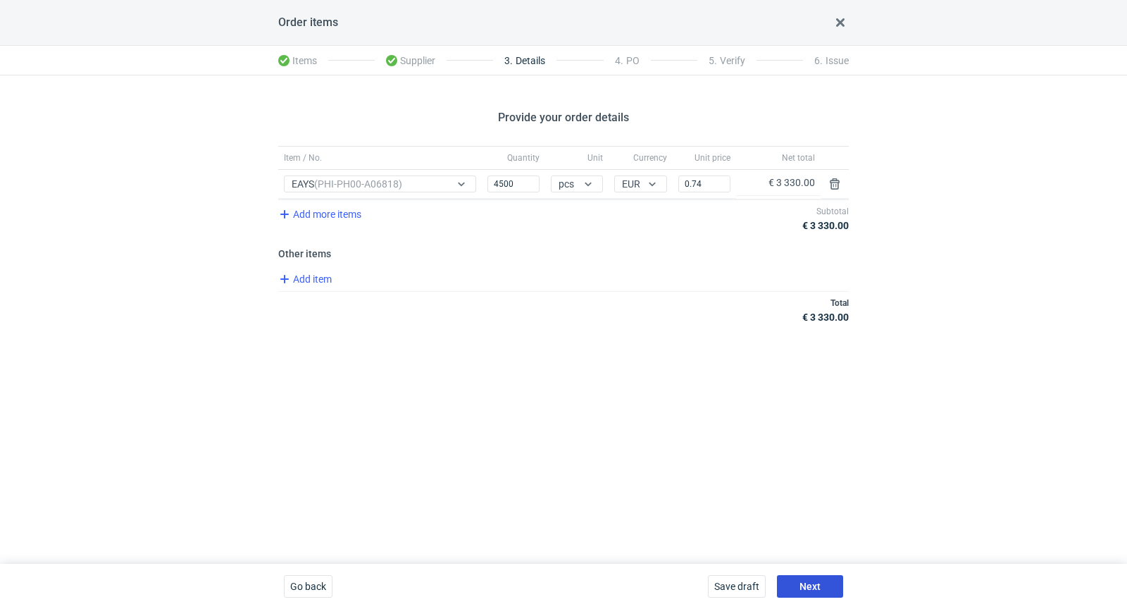
click at [804, 587] on span "Next" at bounding box center [809, 586] width 21 height 10
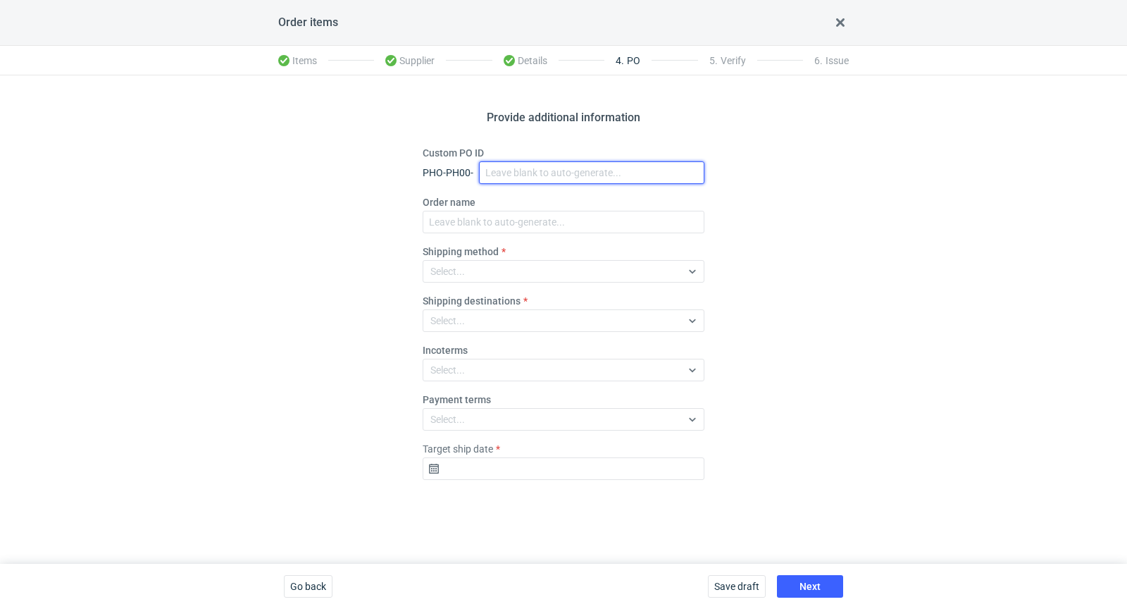
click at [658, 163] on input "Custom PO ID" at bounding box center [591, 172] width 225 height 23
paste input "Laptop Box - bez zadruku - stock 2"
drag, startPoint x: 661, startPoint y: 173, endPoint x: 320, endPoint y: 173, distance: 340.2
click at [323, 173] on div "Provide additional information Custom PO ID PHO-PH00- Laptop Box - bez zadruku …" at bounding box center [563, 319] width 1127 height 488
type input "Laptop Box - bez zadruku - stock 3"
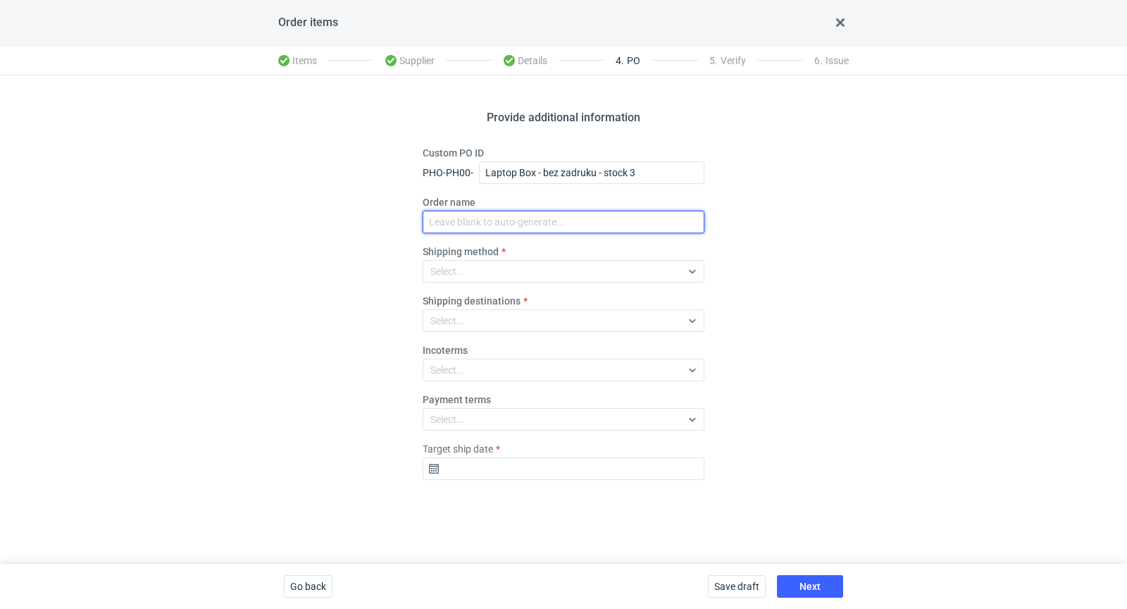
click at [490, 223] on input "Order name" at bounding box center [564, 222] width 282 height 23
paste input "Laptop Box - bez zadruku - stock 3"
type input "Laptop Box - bez zadruku - stock 3"
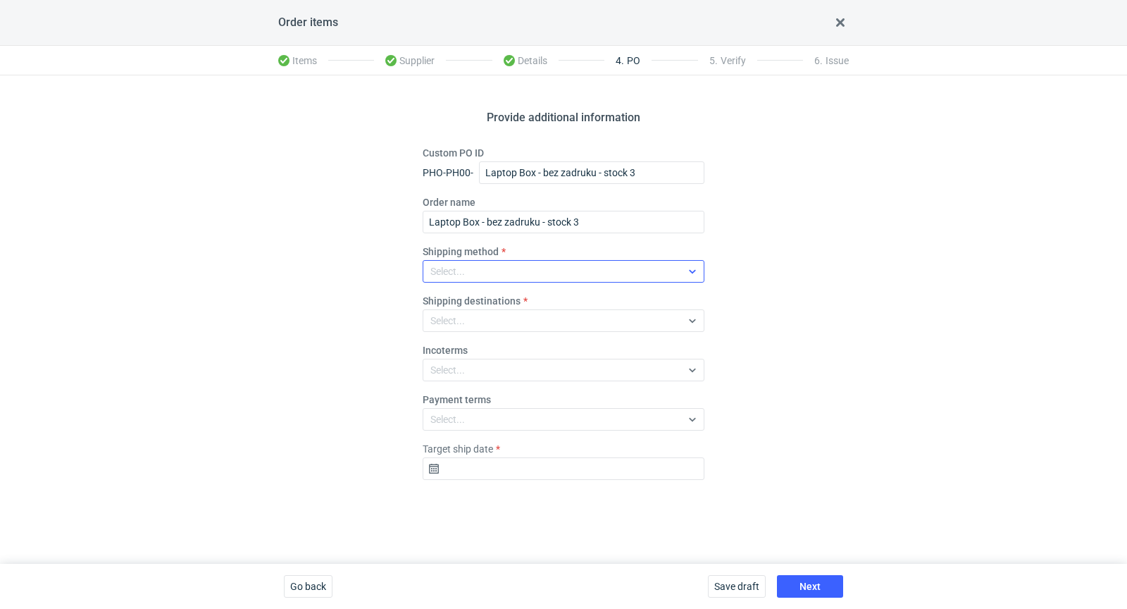
click at [470, 271] on div "Select..." at bounding box center [552, 271] width 258 height 20
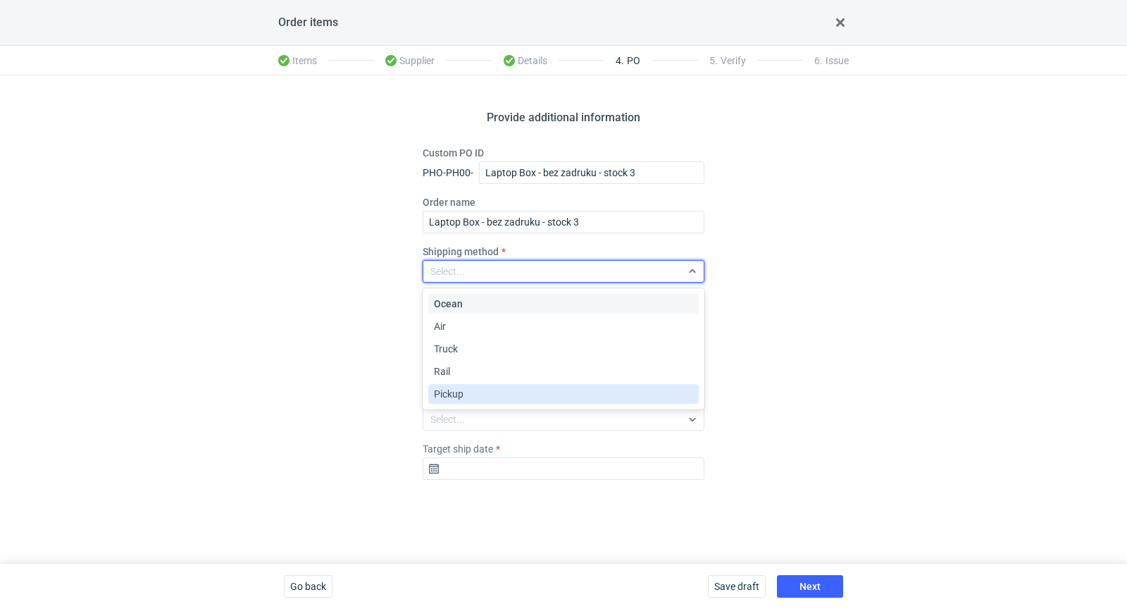
click at [459, 393] on span "Pickup" at bounding box center [449, 394] width 30 height 14
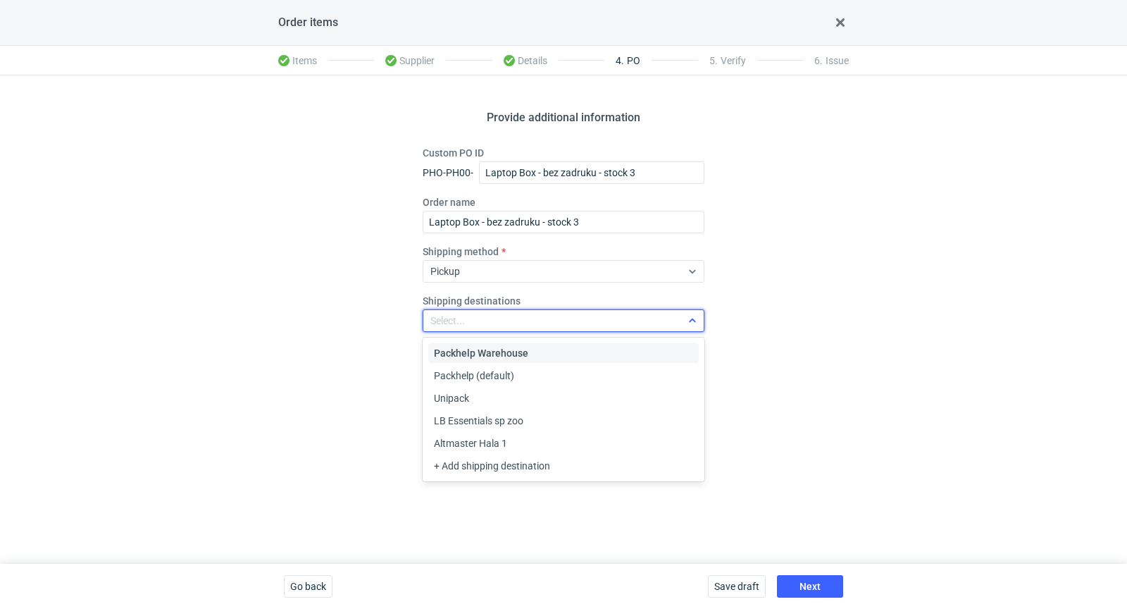
click at [494, 323] on div "Select..." at bounding box center [552, 321] width 258 height 20
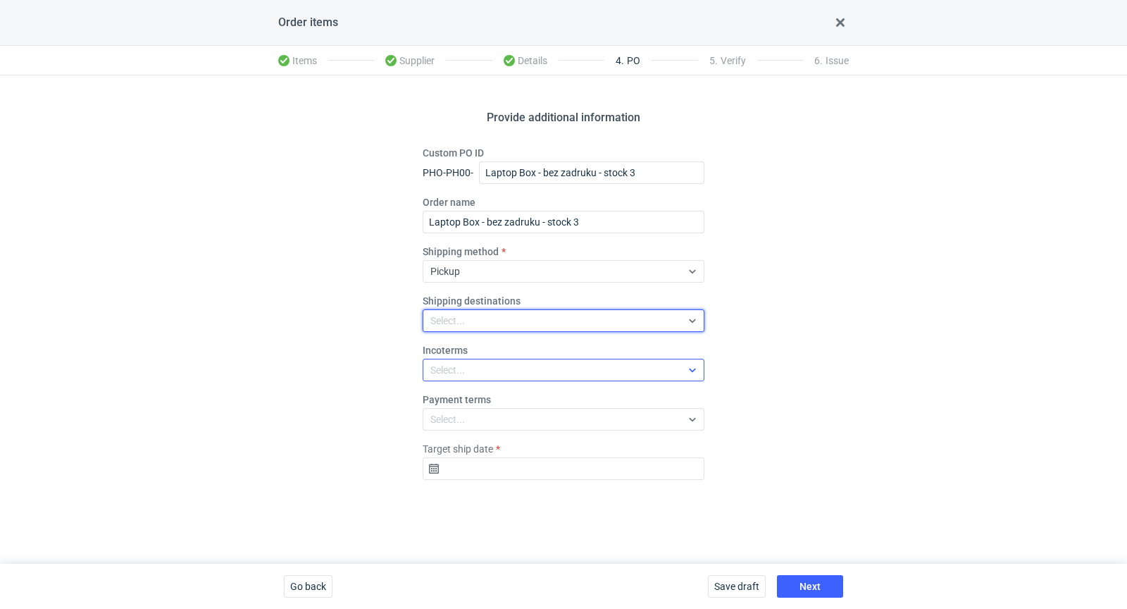
click at [471, 372] on div "Select..." at bounding box center [552, 370] width 258 height 20
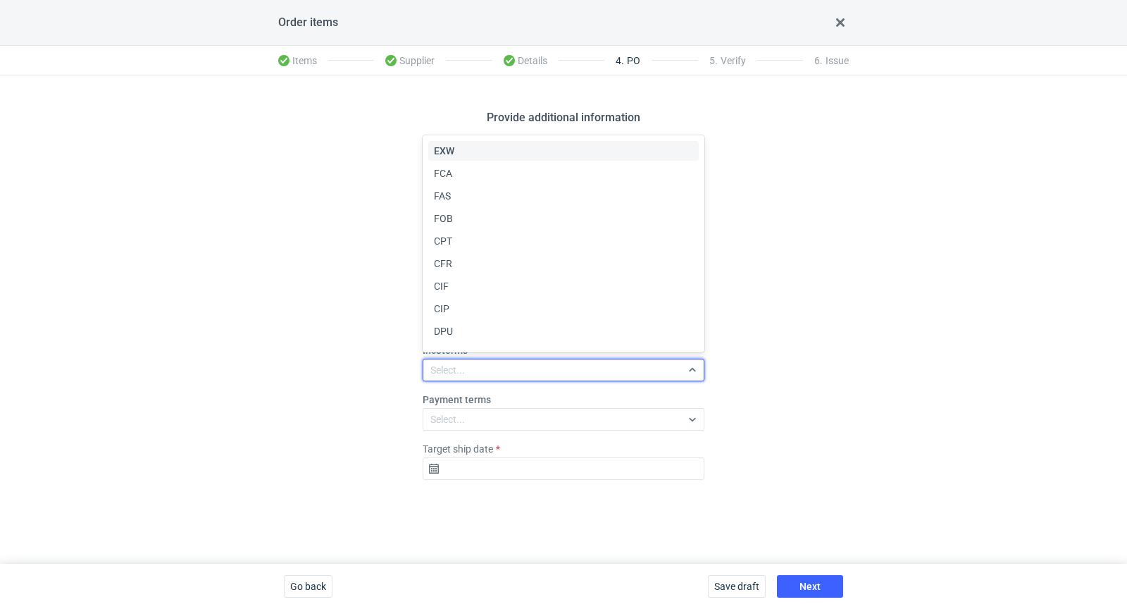
click at [501, 147] on div "EXW" at bounding box center [563, 151] width 259 height 14
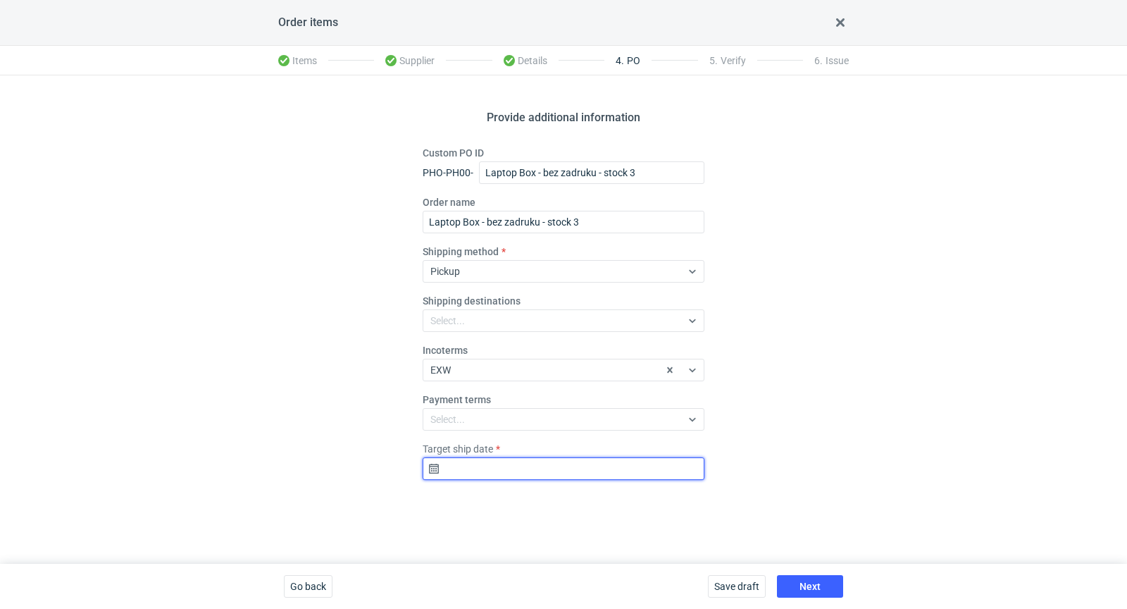
click at [487, 472] on input "Target ship date" at bounding box center [564, 468] width 282 height 23
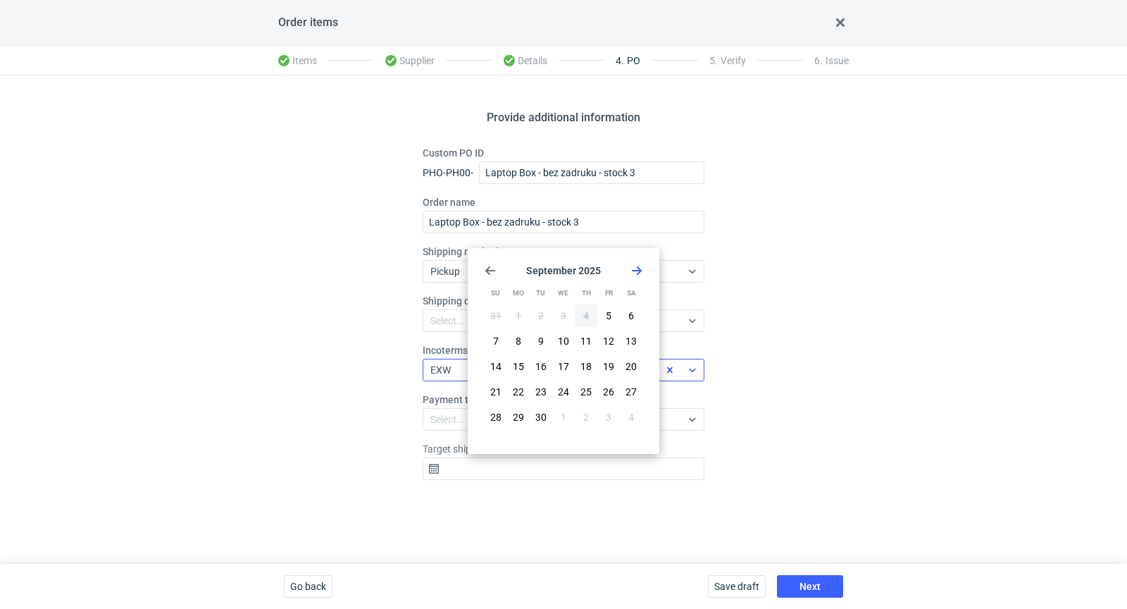
click at [594, 362] on button "18" at bounding box center [586, 366] width 23 height 23
type input "[DATE]"
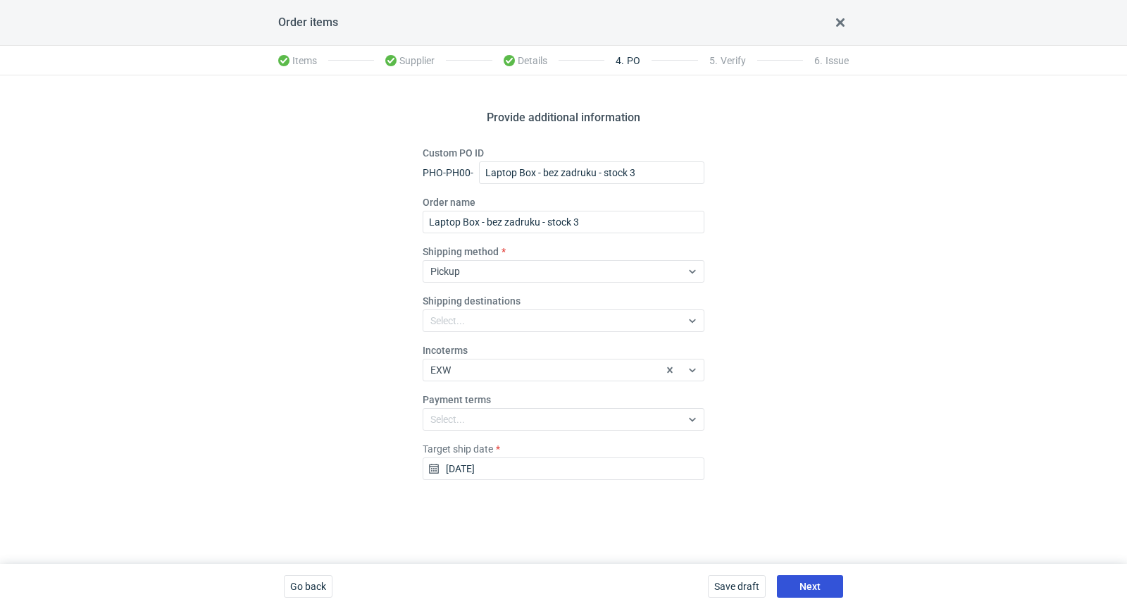
click at [818, 587] on span "Next" at bounding box center [809, 586] width 21 height 10
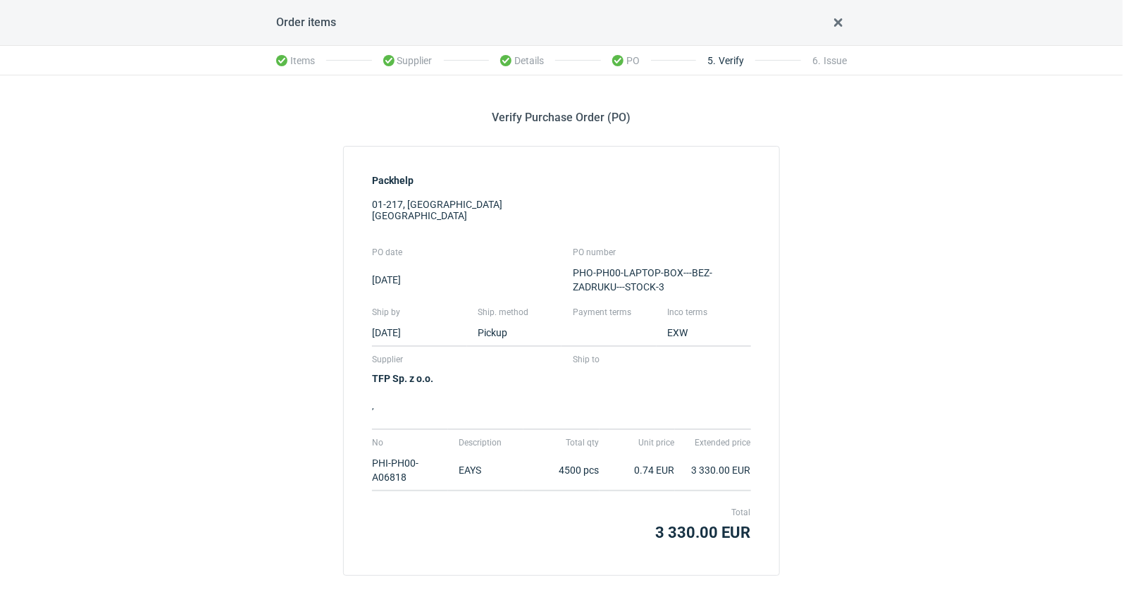
scroll to position [61, 0]
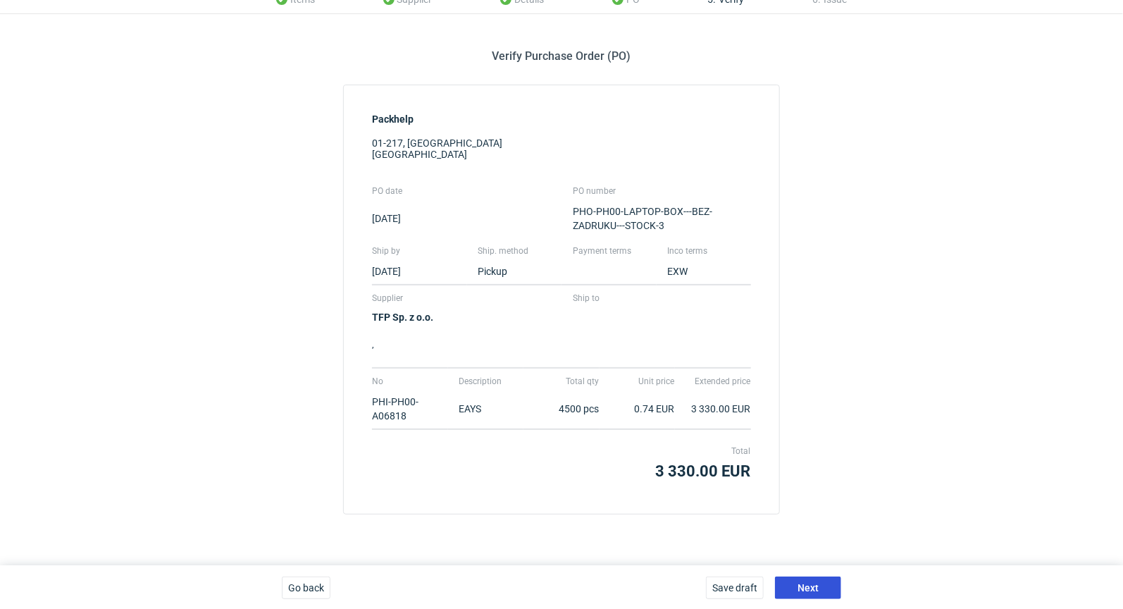
click at [804, 585] on span "Next" at bounding box center [807, 588] width 21 height 10
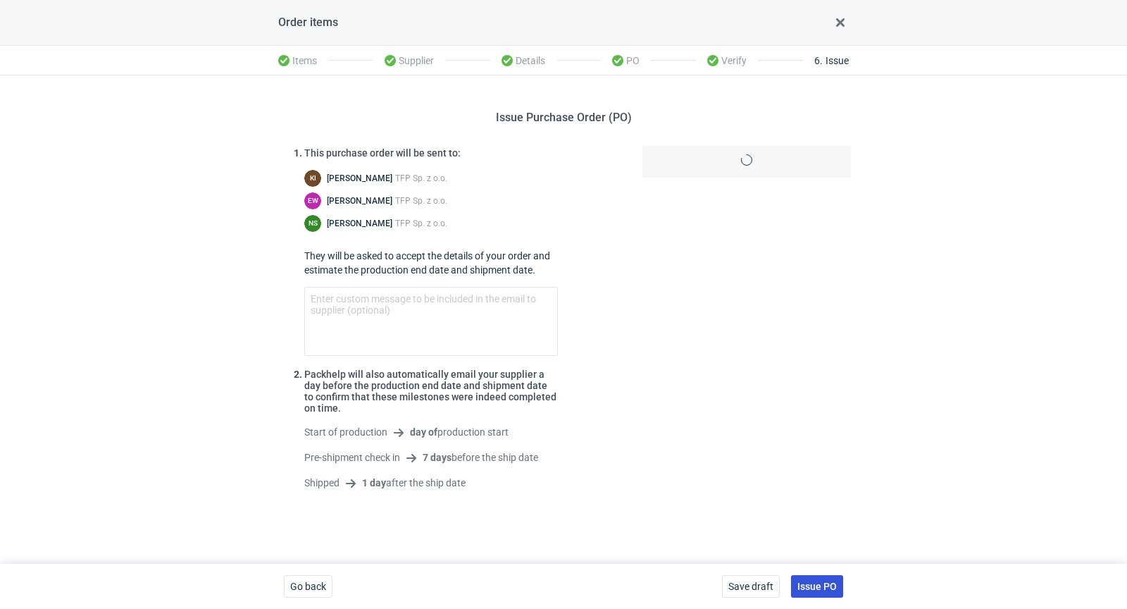
click at [804, 586] on span "Issue PO" at bounding box center [816, 586] width 39 height 10
